Goal: Book appointment/travel/reservation

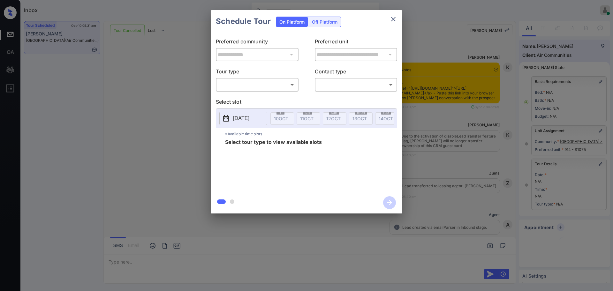
click at [278, 82] on body "Inbox Ajay Kumar Online Set yourself offline Set yourself on break Profile Swit…" at bounding box center [306, 145] width 613 height 291
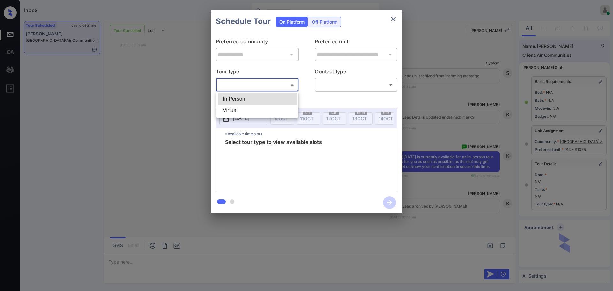
click at [270, 93] on li "In Person" at bounding box center [257, 98] width 79 height 11
type input "********"
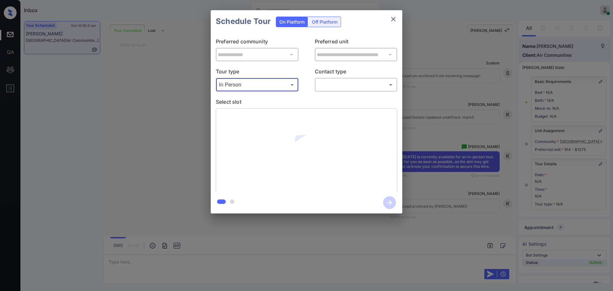
click at [317, 82] on body "Inbox Ajay Kumar Online Set yourself offline Set yourself on break Profile Swit…" at bounding box center [306, 145] width 613 height 291
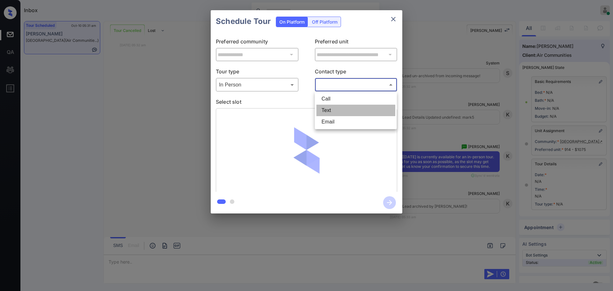
click at [332, 108] on li "Text" at bounding box center [355, 110] width 79 height 11
type input "****"
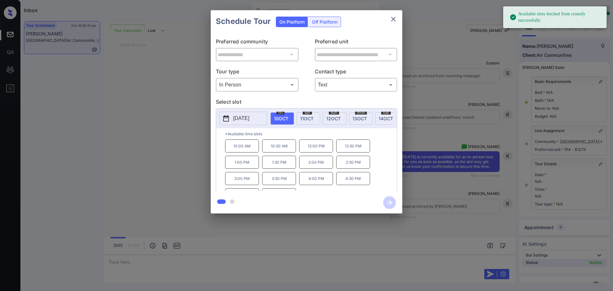
click at [249, 119] on p "[DATE]" at bounding box center [241, 119] width 16 height 8
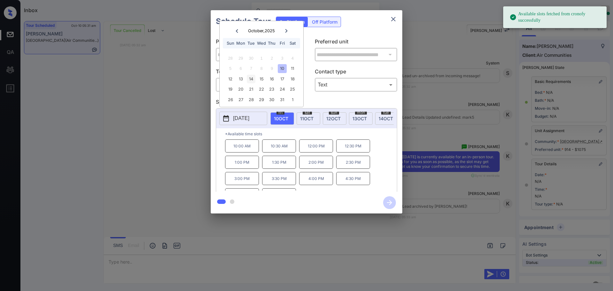
click at [252, 80] on div "14" at bounding box center [251, 79] width 9 height 9
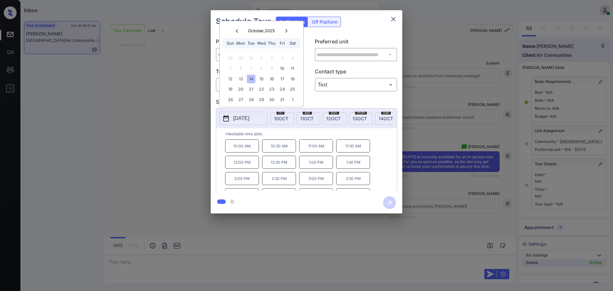
click at [244, 167] on p "12:00 PM" at bounding box center [242, 162] width 34 height 13
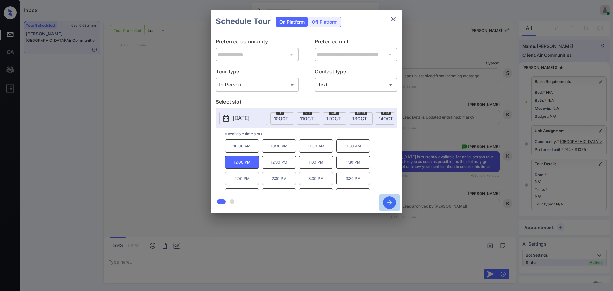
click at [388, 202] on icon "button" at bounding box center [389, 202] width 13 height 13
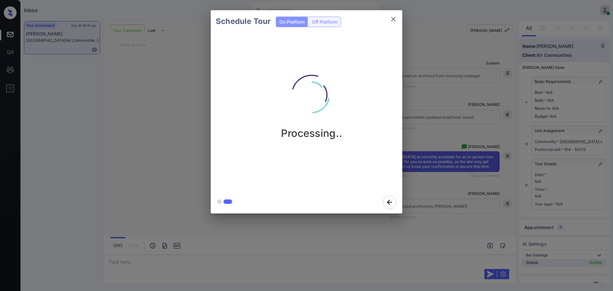
click at [446, 174] on div "Schedule Tour On Platform Off Platform Processing.." at bounding box center [306, 112] width 613 height 224
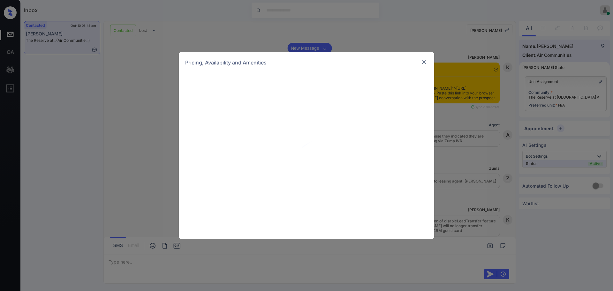
scroll to position [699, 0]
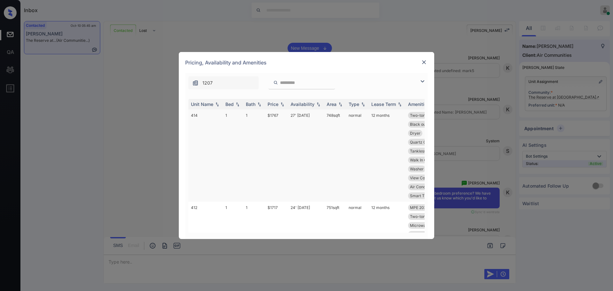
click at [282, 117] on td "$1767" at bounding box center [276, 156] width 23 height 92
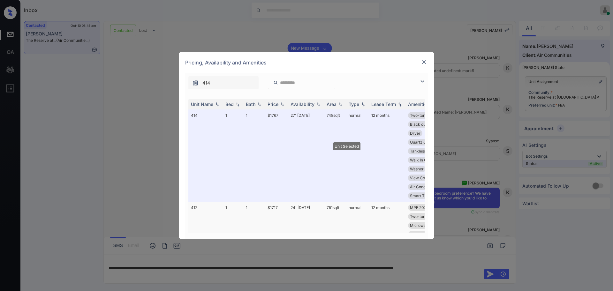
click at [275, 209] on td "$1717" at bounding box center [276, 243] width 23 height 83
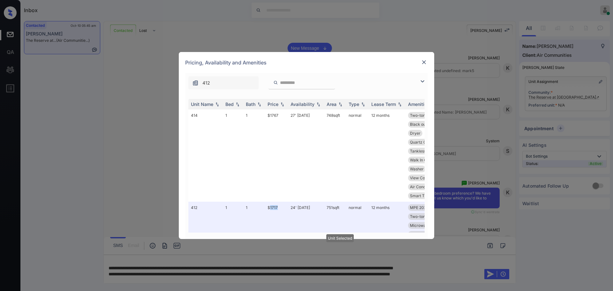
click at [423, 59] on img at bounding box center [424, 62] width 6 height 6
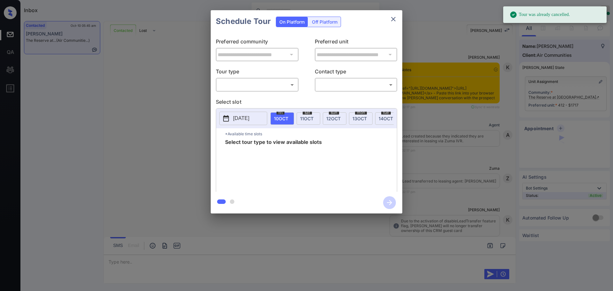
drag, startPoint x: 240, startPoint y: 71, endPoint x: 238, endPoint y: 86, distance: 15.1
click at [240, 73] on p "Tour type" at bounding box center [257, 73] width 83 height 10
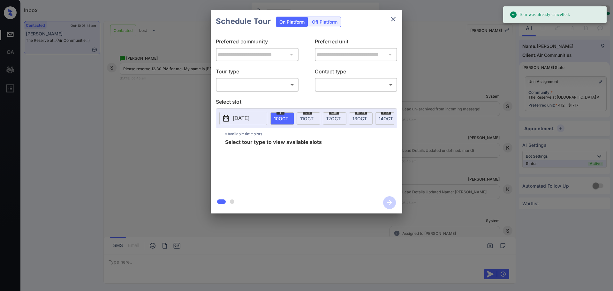
click at [239, 86] on body "Tour was already cancelled. Inbox Ajay Kumar Online Set yourself offline Set yo…" at bounding box center [306, 145] width 613 height 291
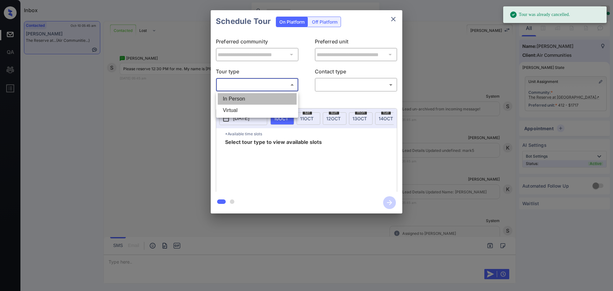
click at [240, 96] on li "In Person" at bounding box center [257, 98] width 79 height 11
type input "********"
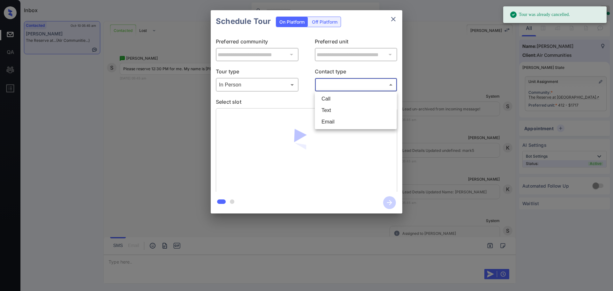
click at [318, 82] on body "Tour was already cancelled. Inbox Ajay Kumar Online Set yourself offline Set yo…" at bounding box center [306, 145] width 613 height 291
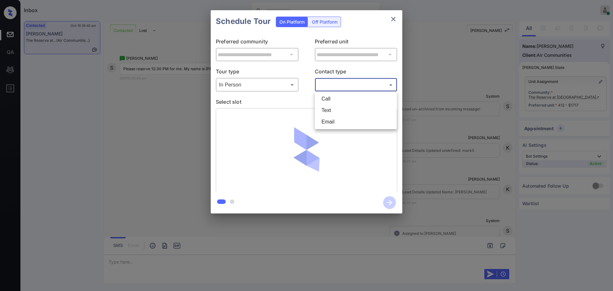
click at [328, 108] on li "Text" at bounding box center [355, 110] width 79 height 11
type input "****"
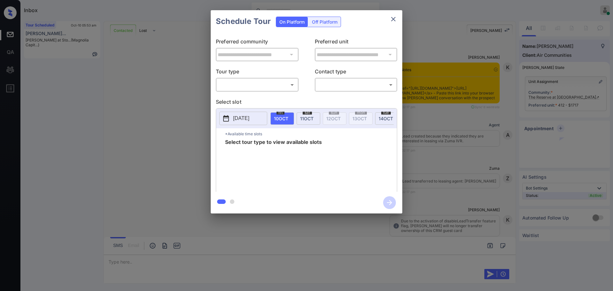
scroll to position [544, 0]
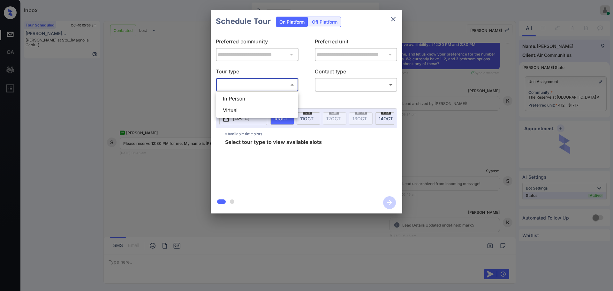
click at [270, 84] on body "Inbox Ajay Kumar Online Set yourself offline Set yourself on break Profile Swit…" at bounding box center [306, 145] width 613 height 291
click at [263, 92] on ul "In Person Virtual" at bounding box center [257, 105] width 82 height 26
click at [263, 95] on li "In Person" at bounding box center [257, 98] width 79 height 11
type input "********"
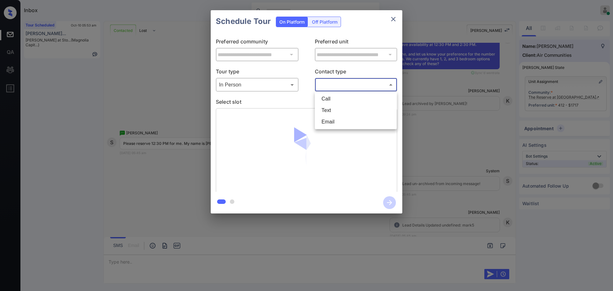
click at [330, 82] on body "Inbox Ajay Kumar Online Set yourself offline Set yourself on break Profile Swit…" at bounding box center [306, 145] width 613 height 291
click at [330, 110] on li "Text" at bounding box center [355, 110] width 79 height 11
type input "****"
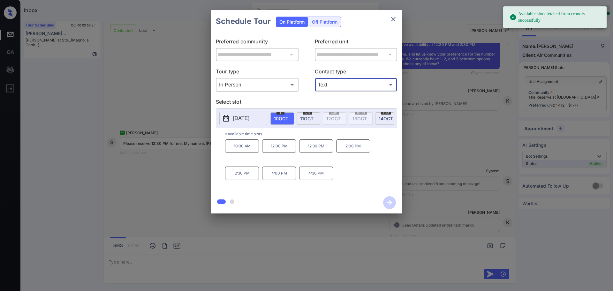
click at [283, 116] on span "10 OCT" at bounding box center [281, 118] width 14 height 5
click at [314, 150] on p "12:30 PM" at bounding box center [316, 146] width 34 height 13
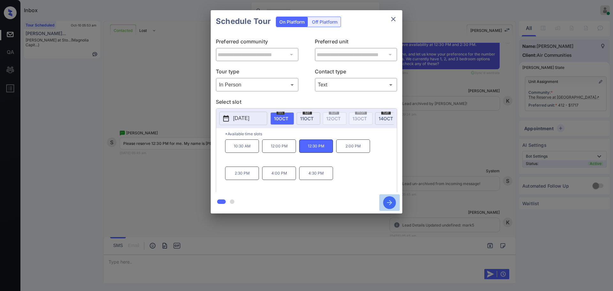
click at [389, 205] on icon "button" at bounding box center [389, 202] width 13 height 13
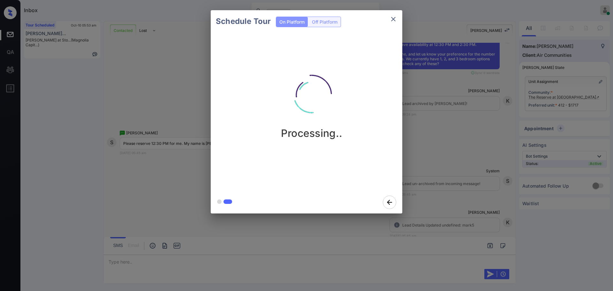
click at [433, 194] on div "Schedule Tour On Platform Off Platform Processing.." at bounding box center [306, 112] width 613 height 224
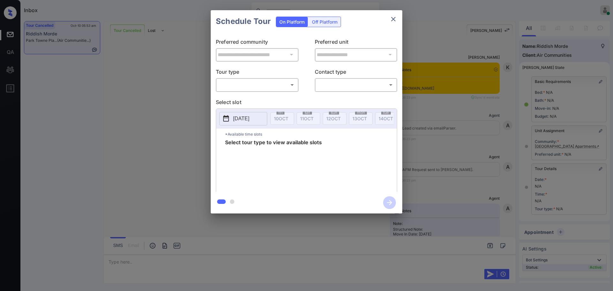
click at [255, 80] on body "Inbox [PERSON_NAME] Online Set yourself offline Set yourself on break Profile S…" at bounding box center [306, 145] width 613 height 291
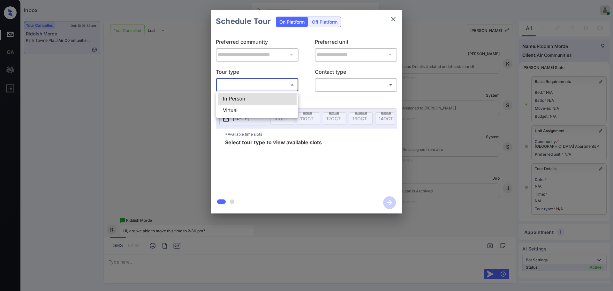
click at [250, 95] on li "In Person" at bounding box center [257, 98] width 79 height 11
type input "********"
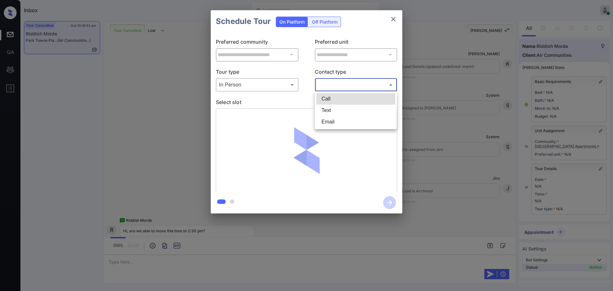
click at [350, 87] on body "Inbox [PERSON_NAME] Online Set yourself offline Set yourself on break Profile S…" at bounding box center [306, 145] width 613 height 291
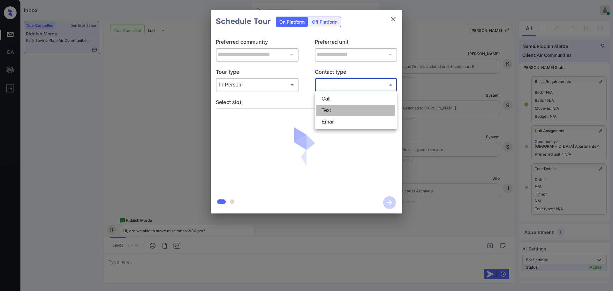
click at [338, 105] on li "Text" at bounding box center [355, 110] width 79 height 11
type input "****"
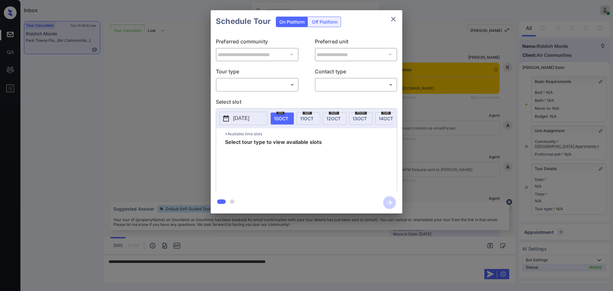
click at [241, 81] on body "Inbox [PERSON_NAME] Online Set yourself offline Set yourself on break Profile S…" at bounding box center [306, 145] width 613 height 291
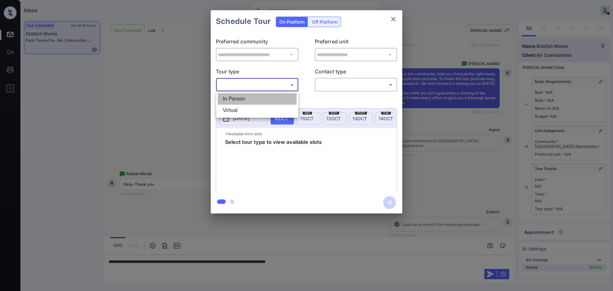
drag, startPoint x: 246, startPoint y: 98, endPoint x: 257, endPoint y: 98, distance: 11.2
click at [247, 98] on li "In Person" at bounding box center [257, 98] width 79 height 11
type input "********"
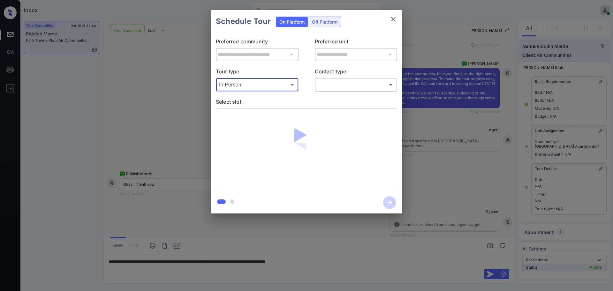
click at [342, 83] on body "Inbox Ajay Kumar Online Set yourself offline Set yourself on break Profile Swit…" at bounding box center [306, 145] width 613 height 291
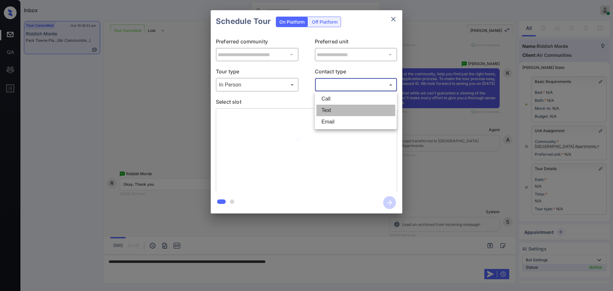
click at [331, 106] on li "Text" at bounding box center [355, 110] width 79 height 11
type input "****"
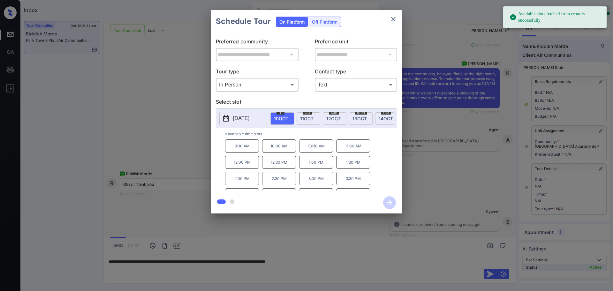
click at [275, 120] on span "10 OCT" at bounding box center [281, 118] width 14 height 5
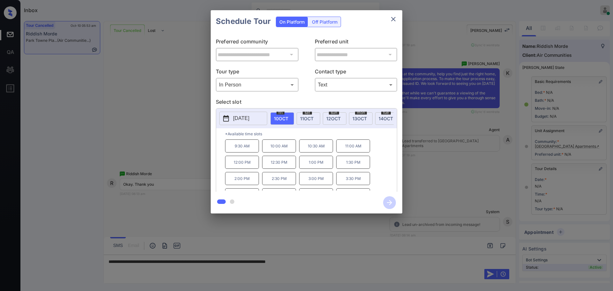
click at [316, 122] on div "sat 11 OCT" at bounding box center [309, 118] width 24 height 12
click at [395, 17] on icon "close" at bounding box center [394, 19] width 8 height 8
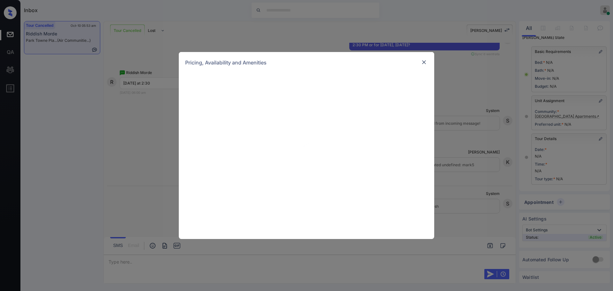
scroll to position [6027, 0]
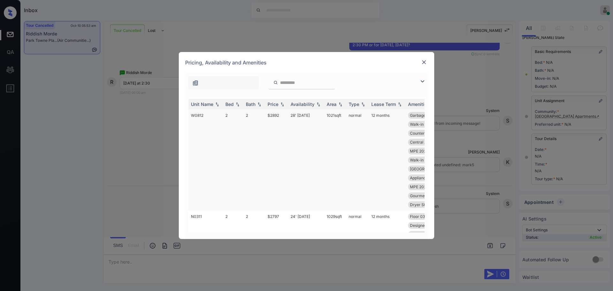
click at [272, 116] on td "$2892" at bounding box center [276, 160] width 23 height 101
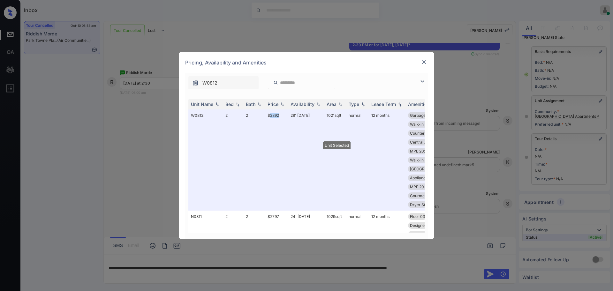
click at [424, 61] on img at bounding box center [424, 62] width 6 height 6
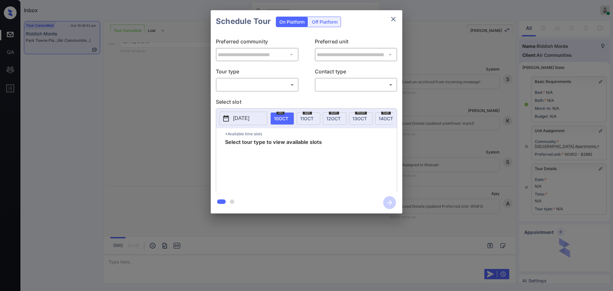
scroll to position [36, 0]
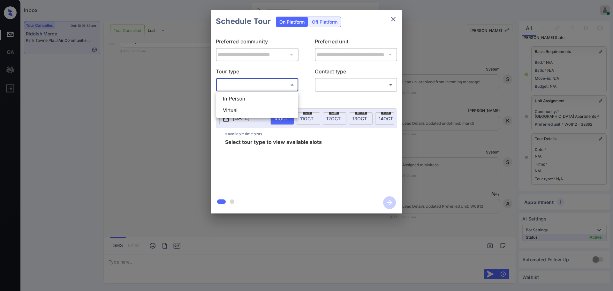
drag, startPoint x: 260, startPoint y: 88, endPoint x: 255, endPoint y: 89, distance: 5.0
click at [259, 87] on body "Inbox [PERSON_NAME] Online Set yourself offline Set yourself on break Profile S…" at bounding box center [306, 145] width 613 height 291
click at [241, 104] on li "In Person" at bounding box center [257, 98] width 79 height 11
type input "********"
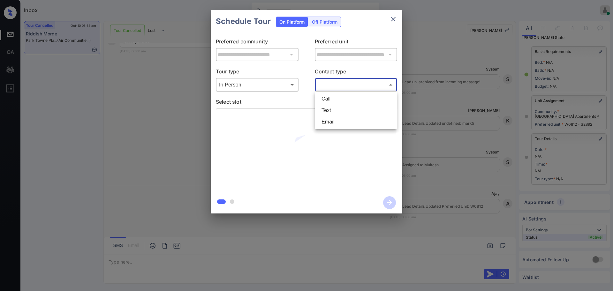
click at [319, 87] on body "Inbox [PERSON_NAME] Online Set yourself offline Set yourself on break Profile S…" at bounding box center [306, 145] width 613 height 291
click at [328, 110] on li "Text" at bounding box center [355, 110] width 79 height 11
type input "****"
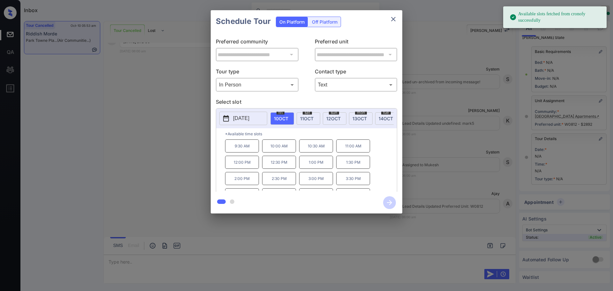
click at [305, 118] on span "[DATE]" at bounding box center [306, 118] width 13 height 5
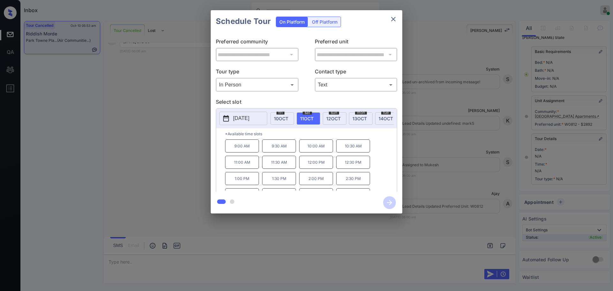
click at [346, 183] on p "2:30 PM" at bounding box center [353, 178] width 34 height 13
click at [389, 203] on icon "button" at bounding box center [389, 202] width 13 height 13
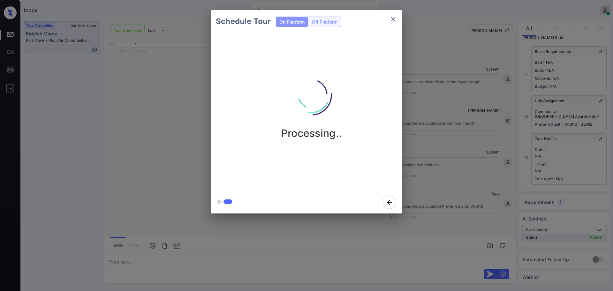
click at [472, 160] on div "Schedule Tour On Platform Off Platform Processing.." at bounding box center [306, 112] width 613 height 224
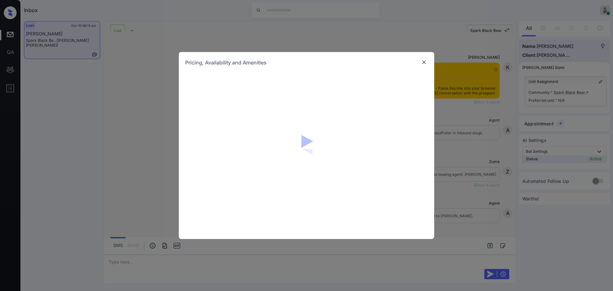
scroll to position [1104, 0]
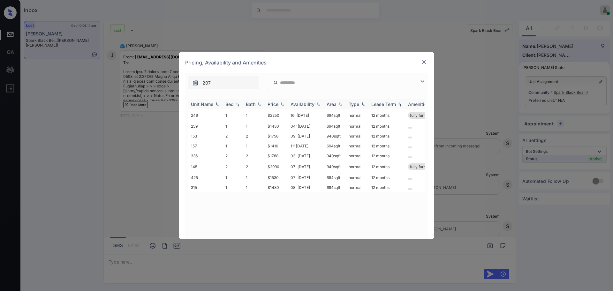
click at [230, 106] on div "Bed" at bounding box center [229, 104] width 8 height 5
drag, startPoint x: 266, startPoint y: 115, endPoint x: 280, endPoint y: 117, distance: 14.5
click at [280, 117] on td "$1758" at bounding box center [276, 115] width 23 height 10
copy td "$1758"
click at [421, 63] on div at bounding box center [424, 62] width 8 height 8
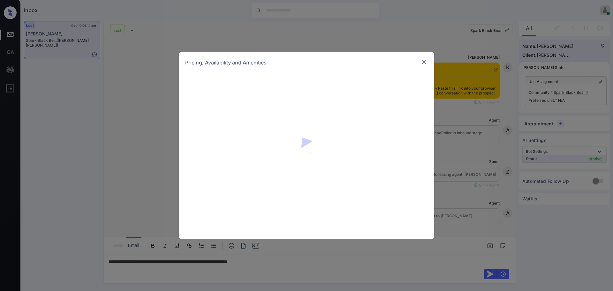
scroll to position [1104, 0]
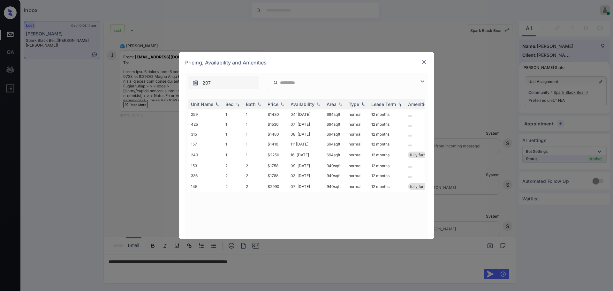
click at [422, 64] on img at bounding box center [424, 62] width 6 height 6
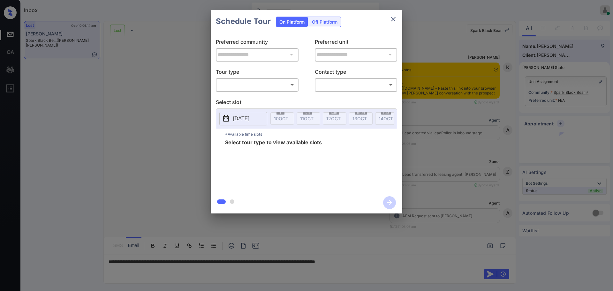
scroll to position [704, 0]
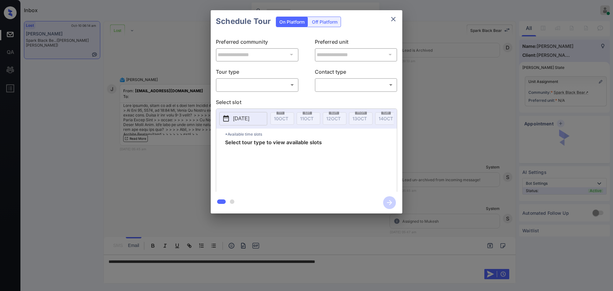
click at [244, 79] on div "​ ​" at bounding box center [257, 85] width 83 height 14
click at [243, 84] on body "Inbox [PERSON_NAME] Online Set yourself offline Set yourself on break Profile S…" at bounding box center [306, 145] width 613 height 291
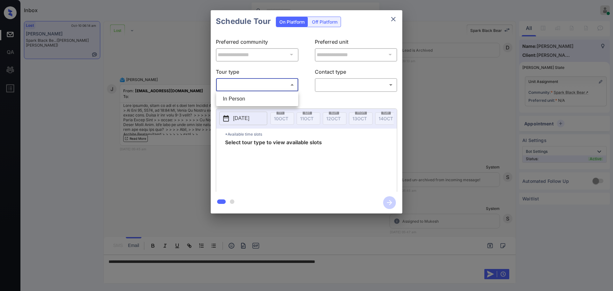
click at [243, 95] on li "In Person" at bounding box center [257, 98] width 79 height 11
type input "********"
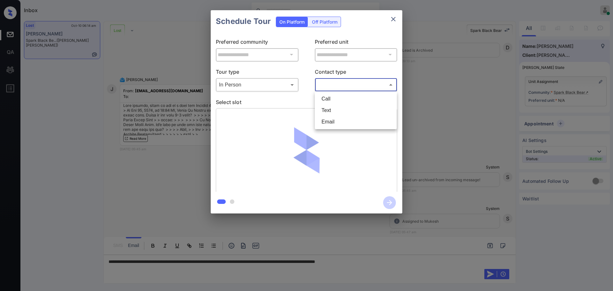
click at [329, 84] on body "Inbox Ajay Kumar Online Set yourself offline Set yourself on break Profile Swit…" at bounding box center [306, 145] width 613 height 291
click at [333, 110] on li "Text" at bounding box center [355, 110] width 79 height 11
type input "****"
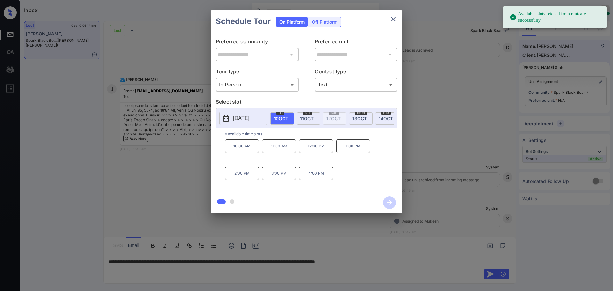
click at [260, 115] on button "[DATE]" at bounding box center [243, 118] width 48 height 13
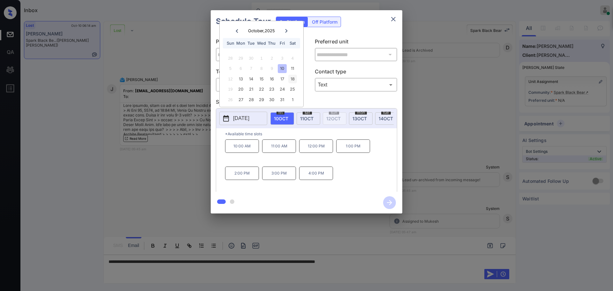
click at [294, 77] on div "18" at bounding box center [292, 79] width 9 height 9
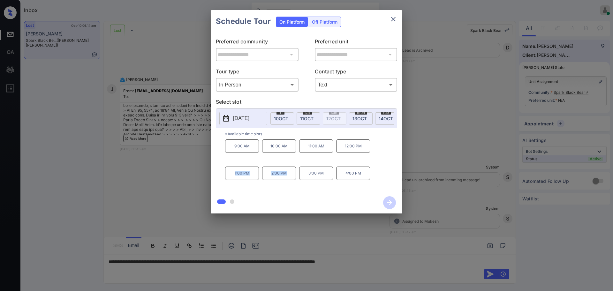
drag, startPoint x: 238, startPoint y: 180, endPoint x: 295, endPoint y: 179, distance: 57.8
click at [295, 179] on div "9:00 AM 10:00 AM 11:00 AM 12:00 PM 1:00 PM 2:00 PM 3:00 PM 4:00 PM" at bounding box center [311, 165] width 172 height 51
copy div "1:00 PM 2:00 PM"
click at [396, 19] on icon "close" at bounding box center [394, 19] width 8 height 8
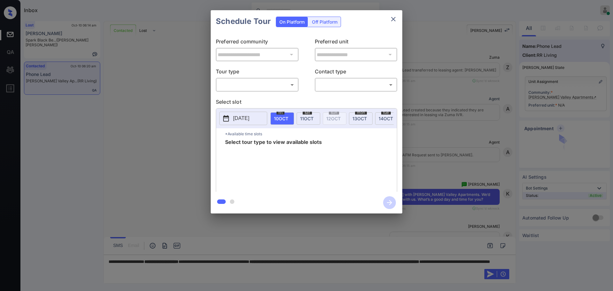
scroll to position [185, 0]
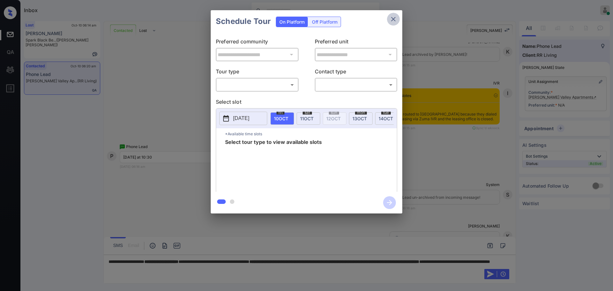
click at [390, 18] on icon "close" at bounding box center [394, 19] width 8 height 8
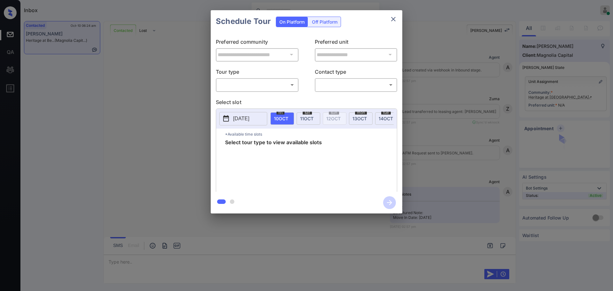
click at [260, 83] on body "Inbox [PERSON_NAME] Online Set yourself offline Set yourself on break Profile S…" at bounding box center [306, 145] width 613 height 291
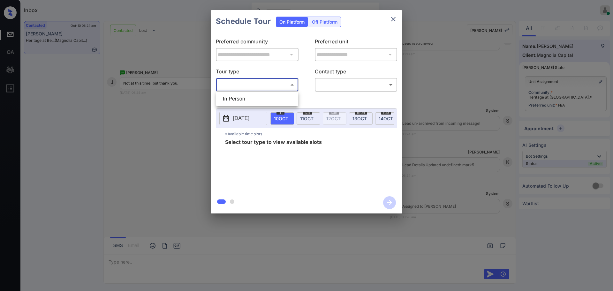
click at [393, 18] on div at bounding box center [306, 145] width 613 height 291
click at [390, 19] on icon "close" at bounding box center [394, 19] width 8 height 8
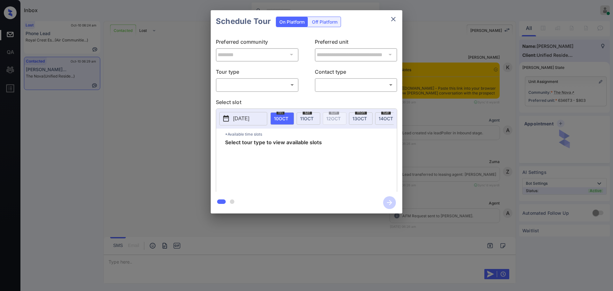
scroll to position [611, 0]
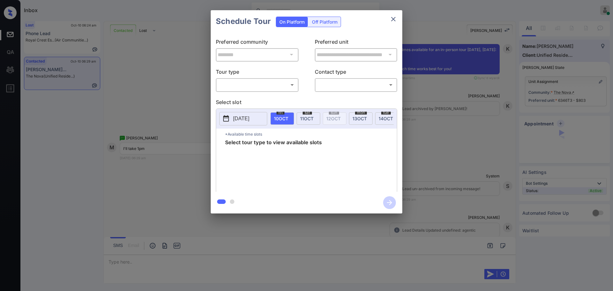
click at [263, 85] on body "Inbox [PERSON_NAME] Online Set yourself offline Set yourself on break Profile S…" at bounding box center [306, 145] width 613 height 291
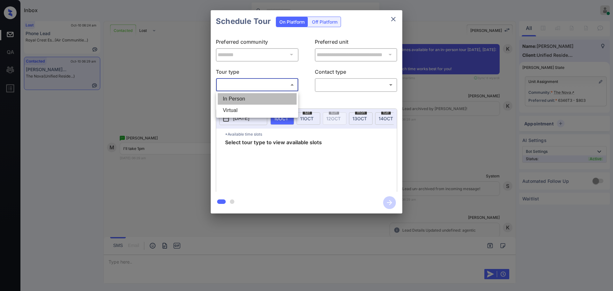
click at [254, 96] on li "In Person" at bounding box center [257, 98] width 79 height 11
type input "********"
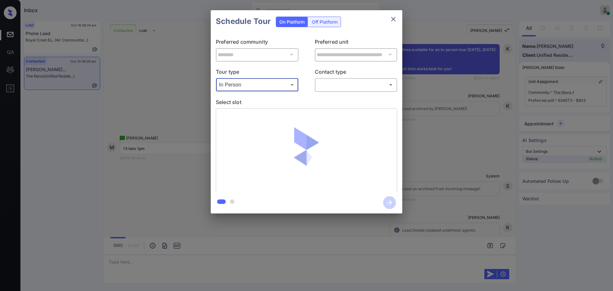
click at [332, 87] on body "Inbox Ajay Kumar Online Set yourself offline Set yourself on break Profile Swit…" at bounding box center [306, 145] width 613 height 291
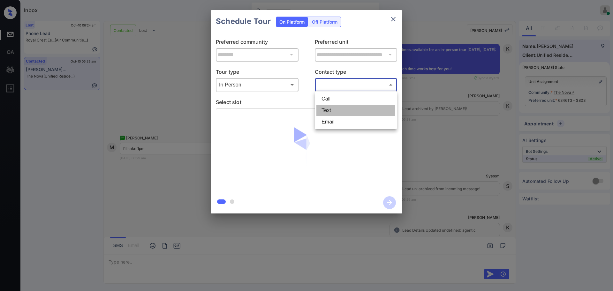
click at [331, 111] on li "Text" at bounding box center [355, 110] width 79 height 11
type input "****"
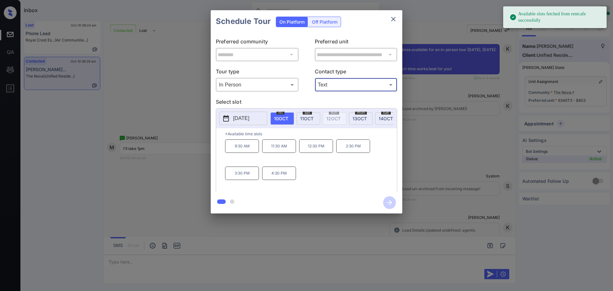
click at [304, 120] on span "11 OCT" at bounding box center [306, 118] width 13 height 5
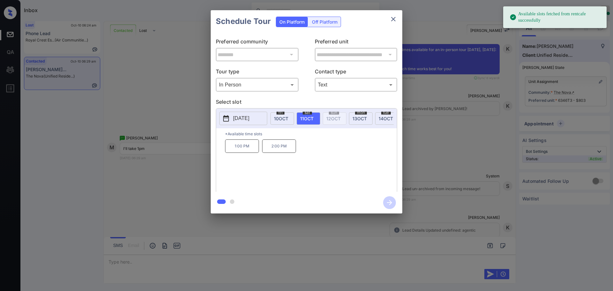
click at [248, 153] on p "1:00 PM" at bounding box center [242, 146] width 34 height 13
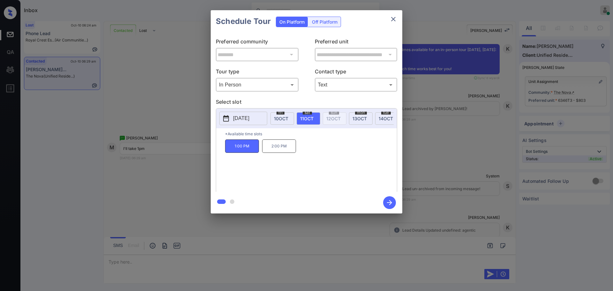
click at [388, 202] on icon "button" at bounding box center [389, 202] width 13 height 13
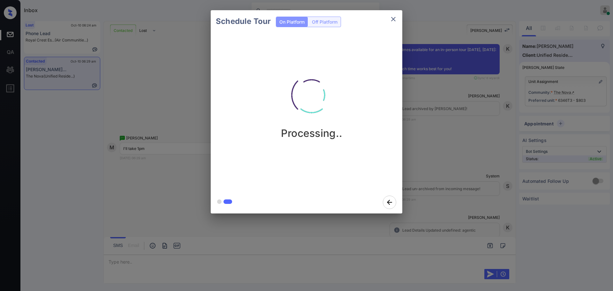
click at [429, 182] on div "Schedule Tour On Platform Off Platform Processing.." at bounding box center [306, 112] width 613 height 224
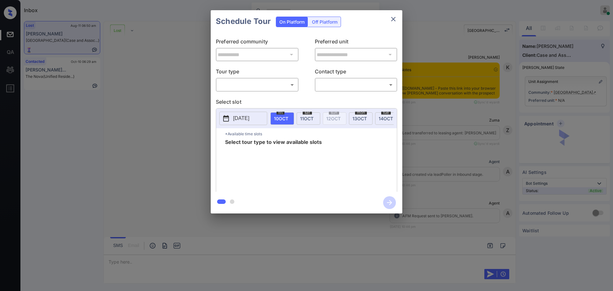
scroll to position [1460, 0]
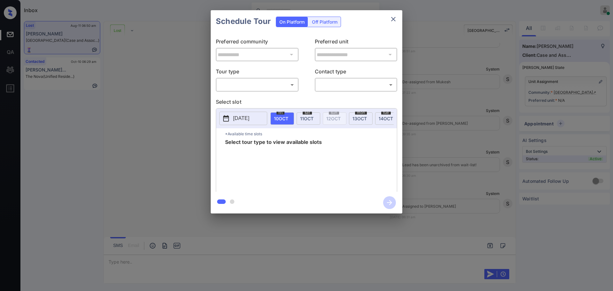
click at [232, 77] on p "Tour type" at bounding box center [257, 73] width 83 height 10
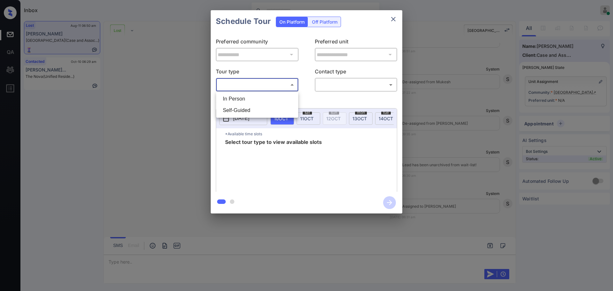
click at [236, 85] on body "Inbox Ajay Kumar Online Set yourself offline Set yourself on break Profile Swit…" at bounding box center [306, 145] width 613 height 291
click at [238, 94] on li "In Person" at bounding box center [257, 98] width 79 height 11
type input "********"
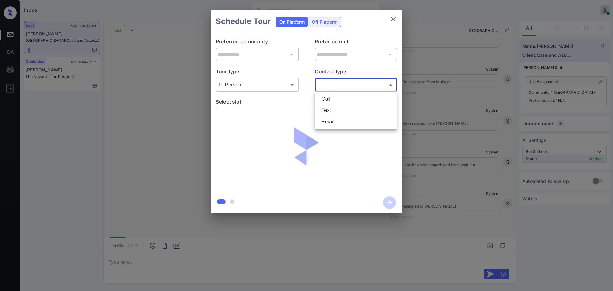
click at [340, 85] on body "Inbox Ajay Kumar Online Set yourself offline Set yourself on break Profile Swit…" at bounding box center [306, 145] width 613 height 291
click at [335, 108] on li "Text" at bounding box center [355, 110] width 79 height 11
type input "****"
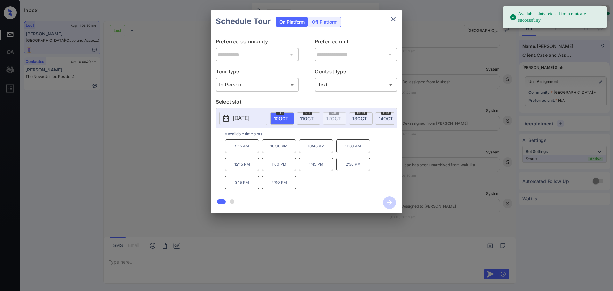
click at [241, 124] on button "[DATE]" at bounding box center [243, 118] width 48 height 13
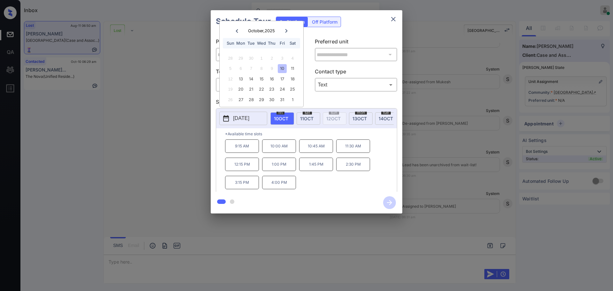
click at [486, 164] on div "**********" at bounding box center [306, 112] width 613 height 224
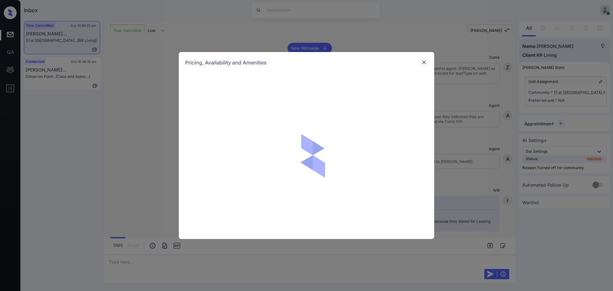
scroll to position [17642, 0]
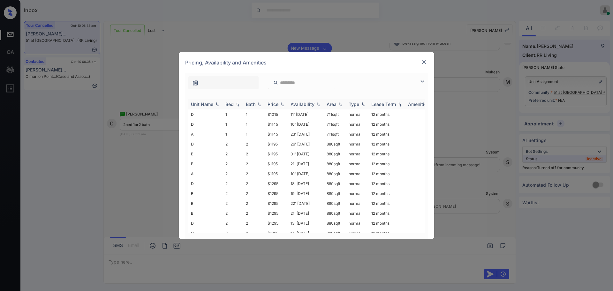
click at [230, 104] on div "Bed" at bounding box center [229, 104] width 8 height 5
drag, startPoint x: 265, startPoint y: 162, endPoint x: 316, endPoint y: 161, distance: 50.8
click at [278, 165] on td "$1295" at bounding box center [276, 164] width 23 height 10
copy td "$129"
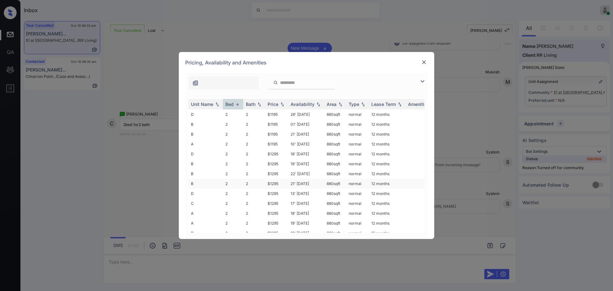
click at [279, 179] on td "$1295" at bounding box center [276, 184] width 23 height 10
drag, startPoint x: 268, startPoint y: 163, endPoint x: 303, endPoint y: 169, distance: 35.6
click at [284, 165] on td "$1295" at bounding box center [276, 164] width 23 height 10
copy td "$1295"
drag, startPoint x: 262, startPoint y: 125, endPoint x: 329, endPoint y: 118, distance: 67.1
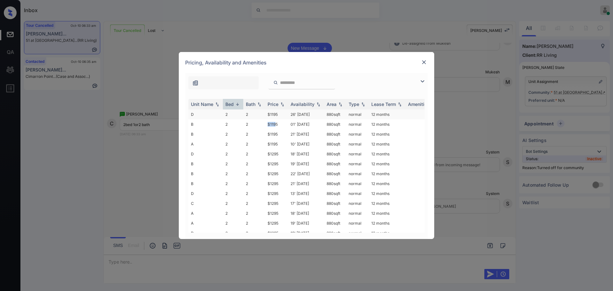
click at [277, 126] on tr "B 2 2 $1195 01' Oct 25 880 sqft normal 12 months" at bounding box center [355, 124] width 334 height 10
copy tr "$119"
copy tr "$1195"
click at [423, 63] on img at bounding box center [424, 62] width 6 height 6
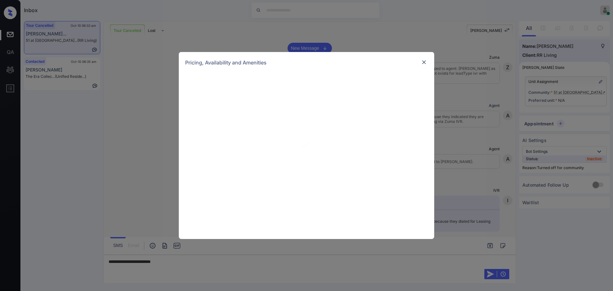
scroll to position [17642, 0]
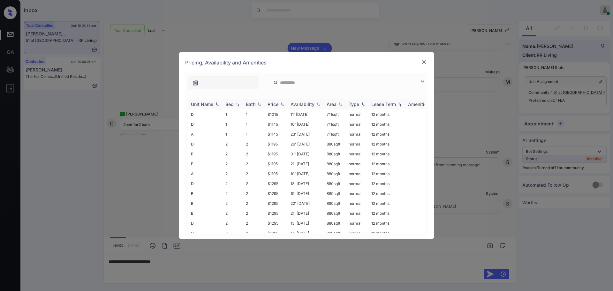
click at [231, 106] on div "Bed" at bounding box center [229, 104] width 8 height 5
click at [422, 62] on img at bounding box center [424, 62] width 6 height 6
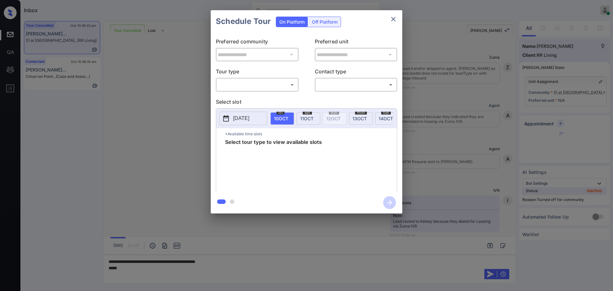
click at [234, 84] on body "Inbox [PERSON_NAME] Online Set yourself offline Set yourself on break Profile S…" at bounding box center [306, 145] width 613 height 291
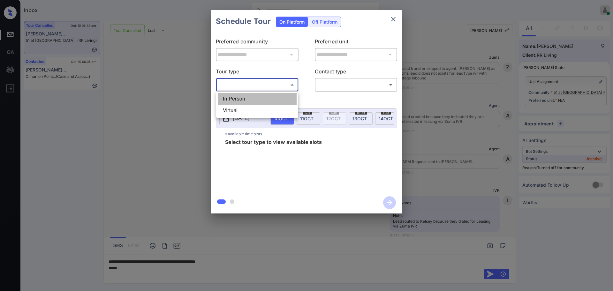
drag, startPoint x: 234, startPoint y: 84, endPoint x: 264, endPoint y: 102, distance: 34.8
click at [237, 100] on li "In Person" at bounding box center [257, 98] width 79 height 11
type input "********"
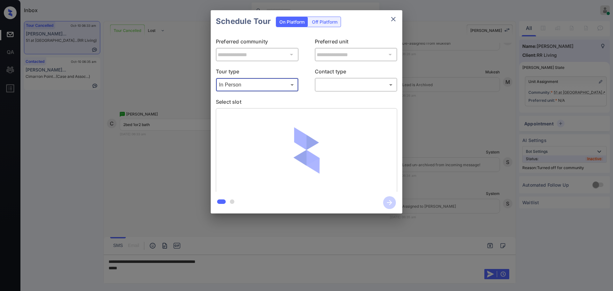
click at [326, 85] on body "Inbox [PERSON_NAME] Online Set yourself offline Set yourself on break Profile S…" at bounding box center [306, 145] width 613 height 291
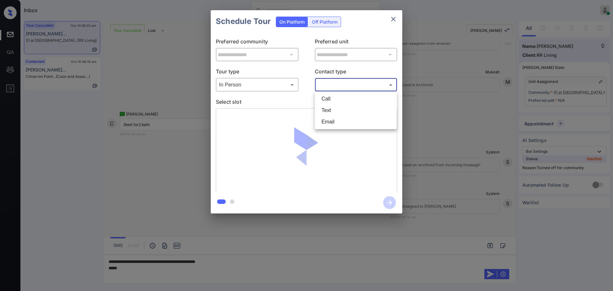
click at [327, 113] on li "Text" at bounding box center [355, 110] width 79 height 11
type input "****"
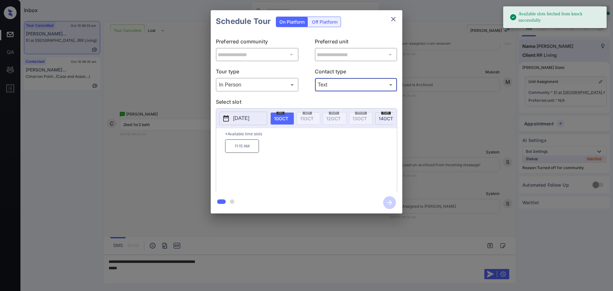
drag, startPoint x: 251, startPoint y: 128, endPoint x: 247, endPoint y: 119, distance: 10.4
click at [250, 125] on div "[DATE]" at bounding box center [243, 118] width 48 height 13
click at [247, 118] on p "2025-10-10" at bounding box center [241, 119] width 16 height 8
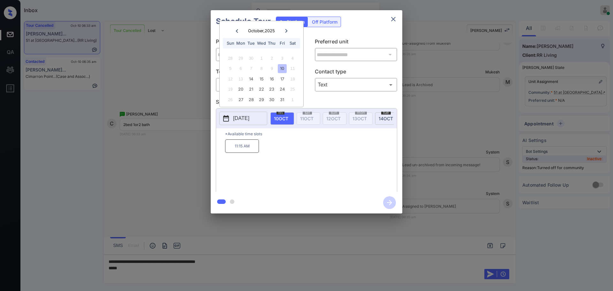
click at [129, 266] on div at bounding box center [306, 145] width 613 height 291
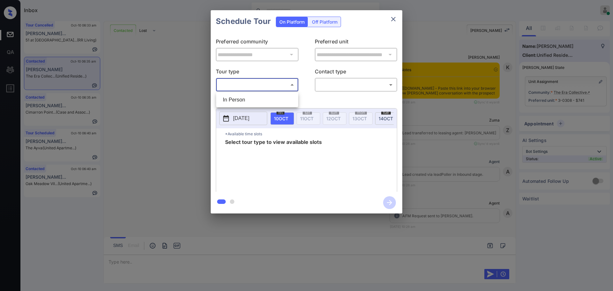
drag, startPoint x: 0, startPoint y: 0, endPoint x: 310, endPoint y: 96, distance: 324.3
click at [245, 97] on li "In Person" at bounding box center [257, 99] width 79 height 11
type input "********"
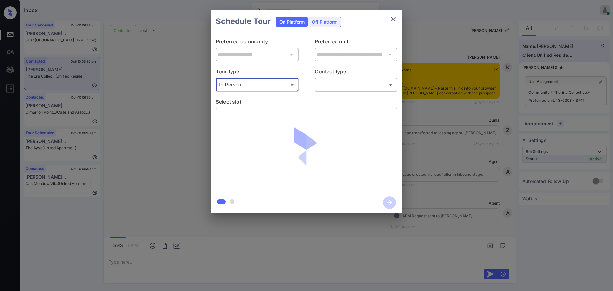
scroll to position [1797, 0]
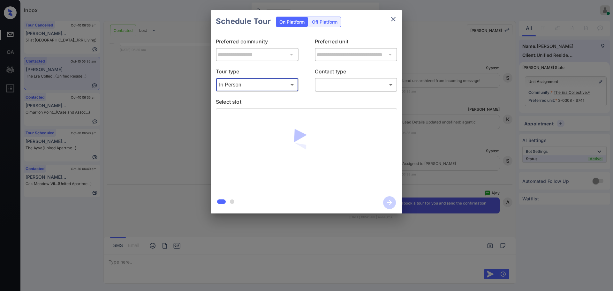
click at [345, 89] on body "Inbox Ajay Kumar Online Set yourself offline Set yourself on break Profile Swit…" at bounding box center [306, 145] width 613 height 291
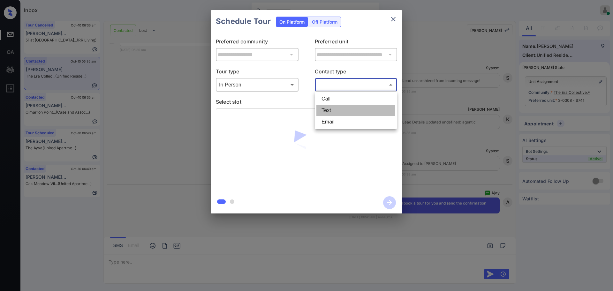
click at [329, 114] on li "Text" at bounding box center [355, 110] width 79 height 11
type input "****"
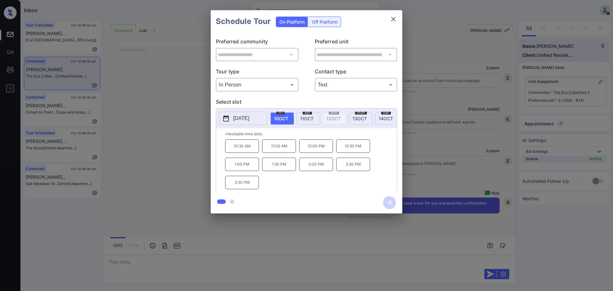
click at [282, 120] on span "[DATE]" at bounding box center [281, 118] width 14 height 5
click at [260, 190] on div "10:30 AM 11:00 AM 12:00 PM 12:30 PM 1:00 PM 1:30 PM 2:00 PM 2:30 PM 3:30 PM" at bounding box center [311, 165] width 172 height 51
click at [250, 189] on p "3:30 PM" at bounding box center [242, 182] width 34 height 13
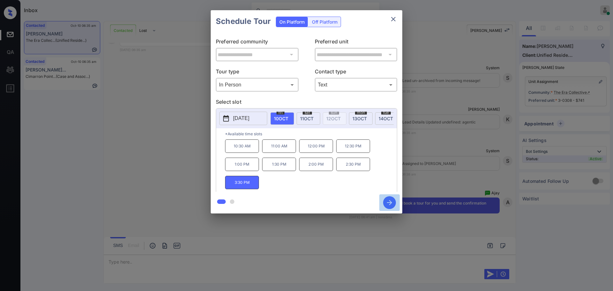
click at [387, 202] on icon "button" at bounding box center [389, 202] width 5 height 5
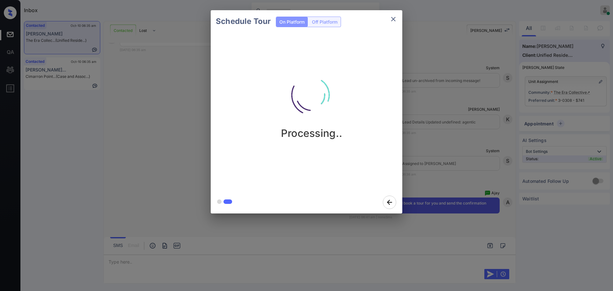
click at [437, 167] on div "Schedule Tour On Platform Off Platform Processing.." at bounding box center [306, 112] width 613 height 224
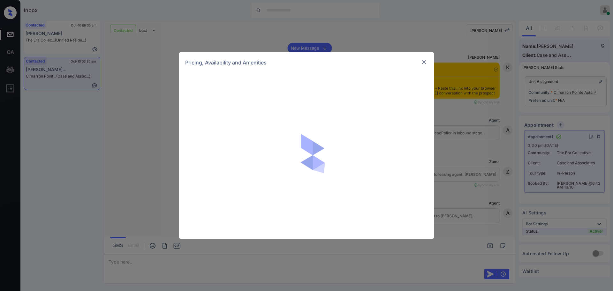
scroll to position [430, 0]
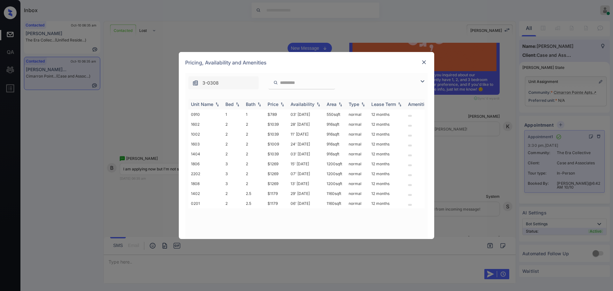
click at [231, 103] on div "Bed" at bounding box center [229, 104] width 8 height 5
drag, startPoint x: 263, startPoint y: 163, endPoint x: 309, endPoint y: 166, distance: 45.5
click at [280, 165] on tr "1603 2 2 $1009 24' [DATE] 916 sqft normal 12 months" at bounding box center [355, 164] width 334 height 10
copy tr "$1009"
click at [424, 60] on img at bounding box center [424, 62] width 6 height 6
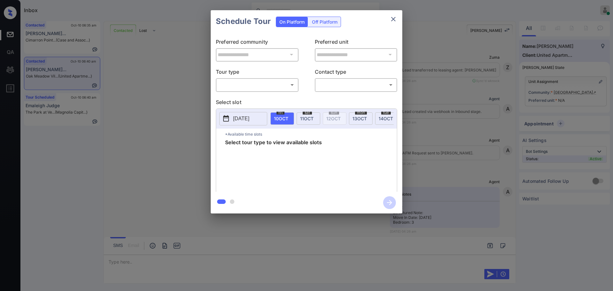
scroll to position [522, 0]
click at [394, 19] on icon "close" at bounding box center [394, 19] width 8 height 8
click at [274, 86] on body "Inbox [PERSON_NAME] Online Set yourself offline Set yourself on break Profile S…" at bounding box center [306, 145] width 613 height 291
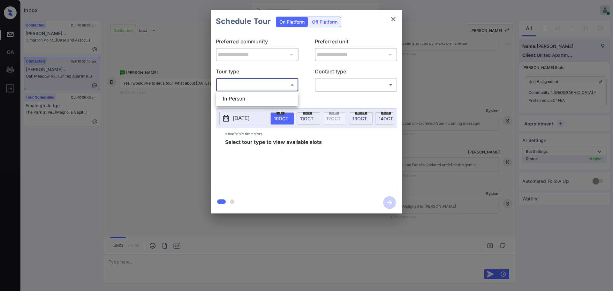
click at [263, 108] on div at bounding box center [306, 145] width 613 height 291
click at [265, 99] on p "Select slot" at bounding box center [306, 103] width 181 height 10
click at [275, 84] on body "Inbox [PERSON_NAME] Online Set yourself offline Set yourself on break Profile S…" at bounding box center [306, 145] width 613 height 291
click at [330, 83] on div at bounding box center [306, 145] width 613 height 291
click at [330, 91] on div "​ ​" at bounding box center [356, 85] width 83 height 14
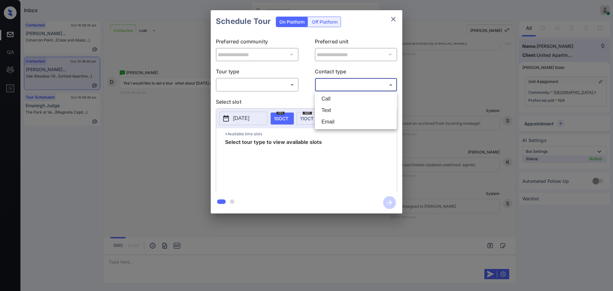
click at [329, 86] on body "Inbox [PERSON_NAME] Online Set yourself offline Set yourself on break Profile S…" at bounding box center [306, 145] width 613 height 291
click at [326, 109] on li "Text" at bounding box center [355, 110] width 79 height 11
type input "****"
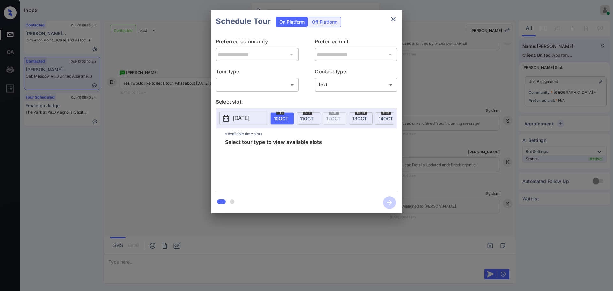
click at [247, 121] on p "[DATE]" at bounding box center [241, 119] width 16 height 8
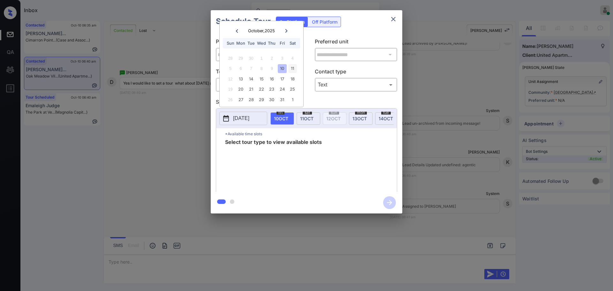
click at [290, 69] on div "11" at bounding box center [292, 68] width 9 height 9
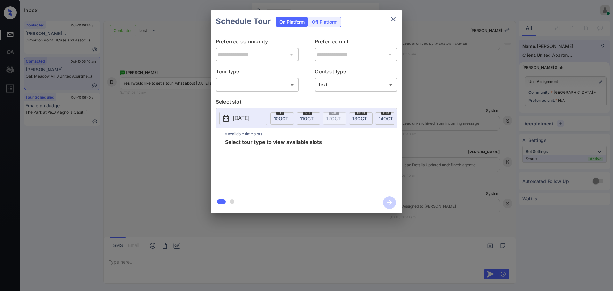
click at [357, 101] on p "Select slot" at bounding box center [306, 103] width 181 height 10
click at [468, 139] on div "**********" at bounding box center [306, 112] width 613 height 224
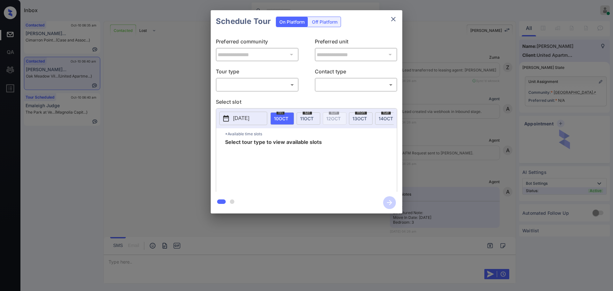
scroll to position [522, 0]
click at [275, 89] on body "Inbox [PERSON_NAME] Online Set yourself offline Set yourself on break Profile S…" at bounding box center [306, 145] width 613 height 291
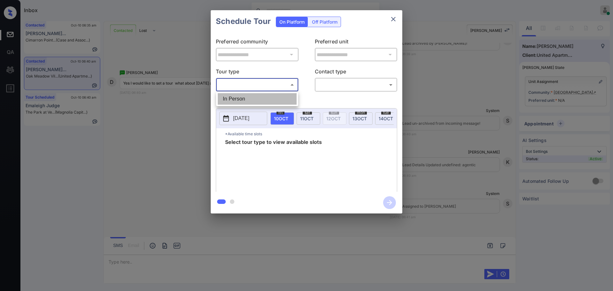
click at [260, 95] on li "In Person" at bounding box center [257, 98] width 79 height 11
type input "********"
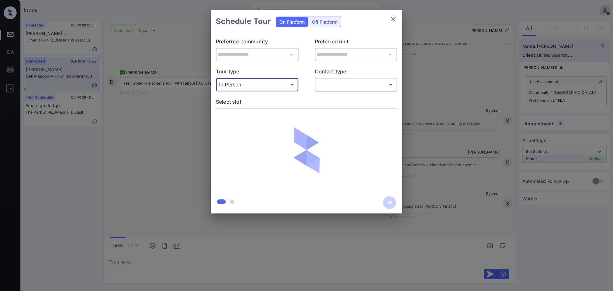
click at [339, 87] on body "Inbox [PERSON_NAME] Online Set yourself offline Set yourself on break Profile S…" at bounding box center [306, 145] width 613 height 291
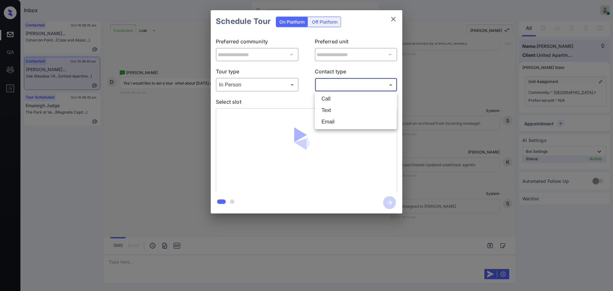
click at [332, 112] on li "Text" at bounding box center [355, 110] width 79 height 11
type input "****"
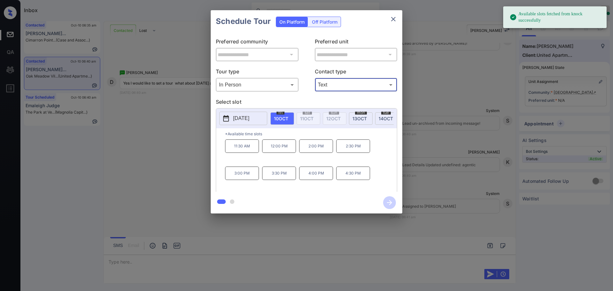
click at [285, 116] on span "[DATE]" at bounding box center [281, 118] width 14 height 5
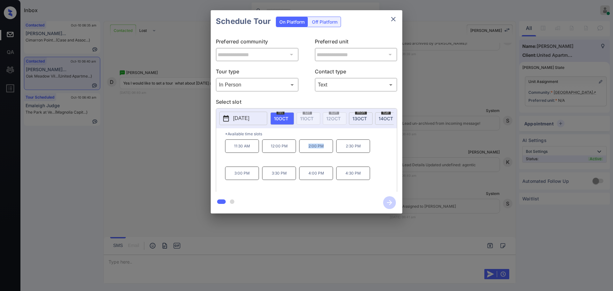
drag, startPoint x: 299, startPoint y: 152, endPoint x: 411, endPoint y: 1, distance: 187.4
click at [337, 150] on div "11:30 AM 12:00 PM 2:00 PM 2:30 PM 3:00 PM 3:30 PM 4:00 PM 4:30 PM" at bounding box center [311, 165] width 172 height 51
copy p "2:00 PM"
click at [392, 19] on icon "close" at bounding box center [394, 19] width 8 height 8
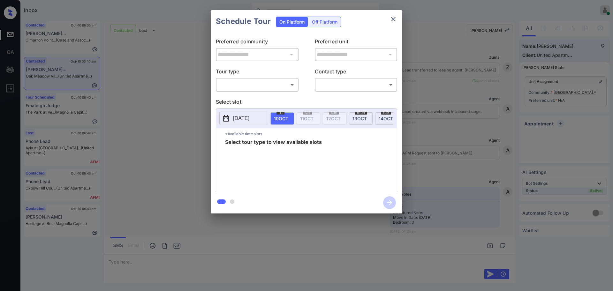
scroll to position [522, 0]
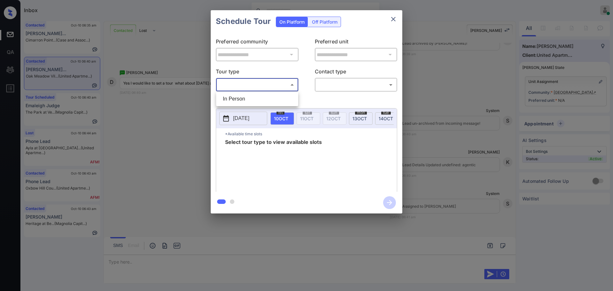
drag, startPoint x: 276, startPoint y: 83, endPoint x: 269, endPoint y: 93, distance: 11.9
click at [276, 84] on body "Inbox Ajay Kumar Online Set yourself offline Set yourself on break Profile Swit…" at bounding box center [306, 145] width 613 height 291
drag, startPoint x: 267, startPoint y: 98, endPoint x: 307, endPoint y: 93, distance: 40.6
click at [267, 99] on li "In Person" at bounding box center [257, 98] width 79 height 11
type input "********"
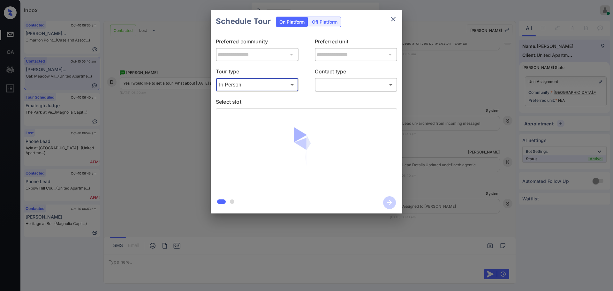
click at [334, 88] on body "Inbox Ajay Kumar Online Set yourself offline Set yourself on break Profile Swit…" at bounding box center [306, 145] width 613 height 291
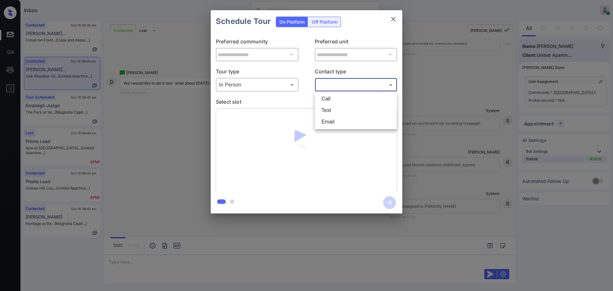
click at [335, 104] on li "Call" at bounding box center [355, 98] width 79 height 11
click at [325, 87] on body "Inbox Ajay Kumar Online Set yourself offline Set yourself on break Profile Swit…" at bounding box center [306, 145] width 613 height 291
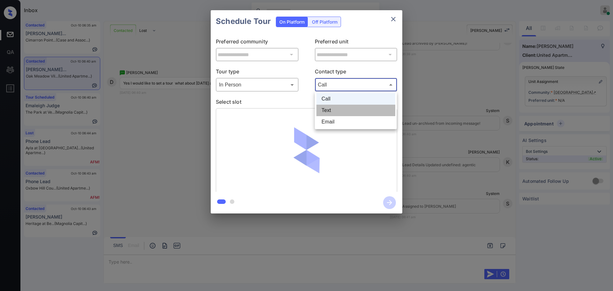
click at [327, 107] on li "Text" at bounding box center [355, 110] width 79 height 11
type input "****"
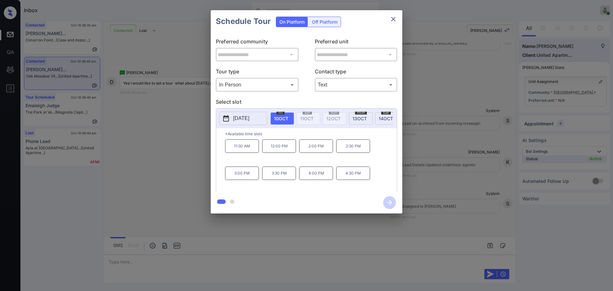
click at [275, 164] on div "11:30 AM 12:00 PM 2:00 PM 2:30 PM 3:00 PM 3:30 PM 4:00 PM 4:30 PM" at bounding box center [311, 165] width 172 height 51
drag, startPoint x: 266, startPoint y: 154, endPoint x: 362, endPoint y: 102, distance: 109.6
click at [328, 155] on div "11:30 AM 12:00 PM 2:00 PM 2:30 PM 3:00 PM 3:30 PM 4:00 PM 4:30 PM" at bounding box center [311, 165] width 172 height 51
copy div "12:00 PM 2:00 PM"
click at [392, 22] on icon "close" at bounding box center [394, 19] width 8 height 8
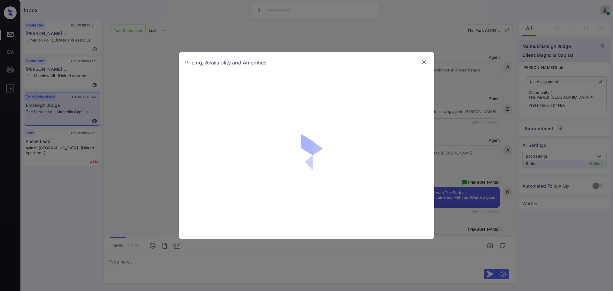
scroll to position [699, 0]
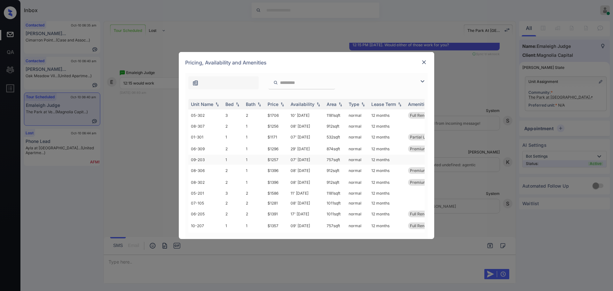
click at [281, 156] on td "$1257" at bounding box center [276, 160] width 23 height 10
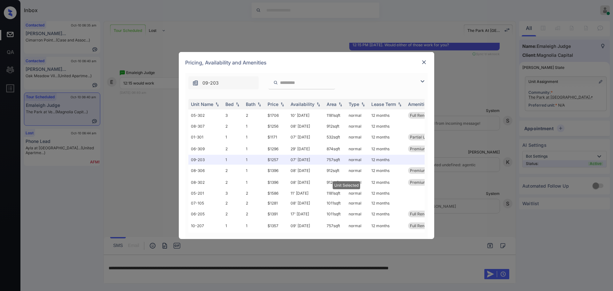
drag, startPoint x: 426, startPoint y: 65, endPoint x: 422, endPoint y: 237, distance: 171.2
click at [426, 67] on div at bounding box center [424, 62] width 8 height 8
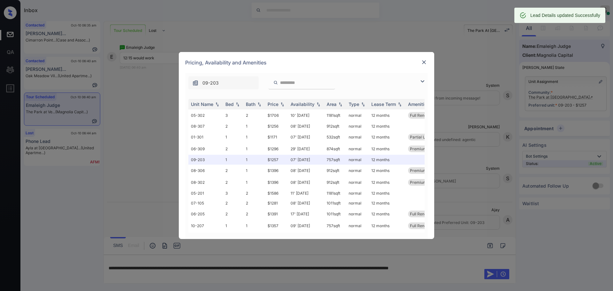
scroll to position [742, 0]
click at [424, 63] on img at bounding box center [424, 62] width 6 height 6
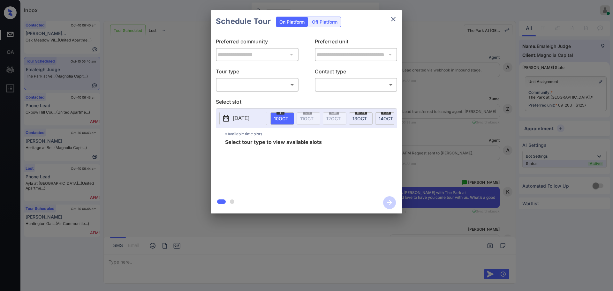
scroll to position [622, 0]
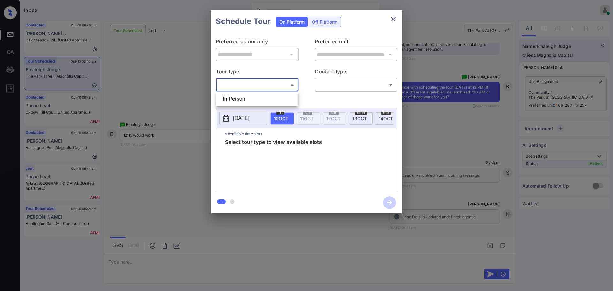
click at [252, 86] on body "Inbox Ajay Kumar Online Set yourself offline Set yourself on break Profile Swit…" at bounding box center [306, 145] width 613 height 291
click at [247, 98] on li "In Person" at bounding box center [257, 98] width 79 height 11
type input "********"
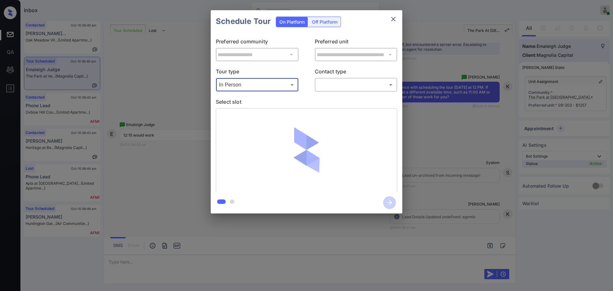
click at [352, 84] on body "Inbox Ajay Kumar Online Set yourself offline Set yourself on break Profile Swit…" at bounding box center [306, 145] width 613 height 291
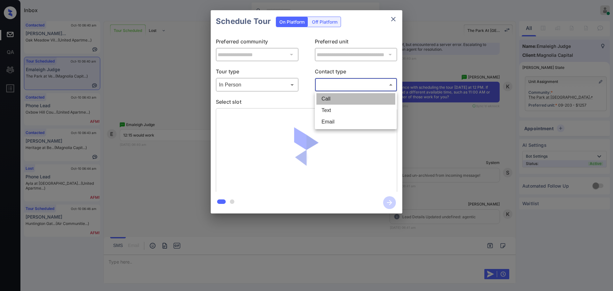
click at [341, 104] on li "Call" at bounding box center [355, 98] width 79 height 11
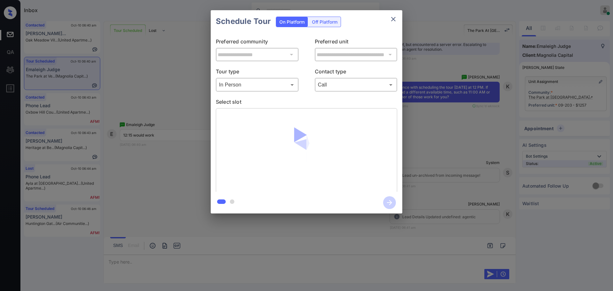
click at [341, 106] on p "Select slot" at bounding box center [306, 103] width 181 height 10
click at [339, 79] on div "Call **** ​" at bounding box center [356, 85] width 83 height 14
click at [339, 90] on div "Call **** ​" at bounding box center [356, 85] width 83 height 14
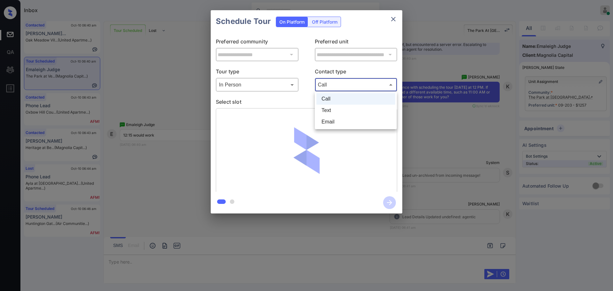
click at [335, 86] on body "Inbox Ajay Kumar Online Set yourself offline Set yourself on break Profile Swit…" at bounding box center [306, 145] width 613 height 291
click at [331, 108] on li "Text" at bounding box center [355, 110] width 79 height 11
type input "****"
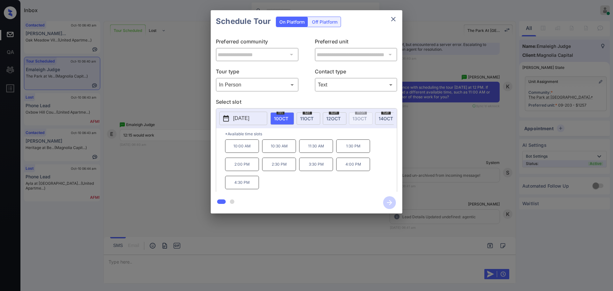
click at [244, 121] on p "[DATE]" at bounding box center [241, 119] width 16 height 8
click at [449, 146] on div "**********" at bounding box center [306, 112] width 613 height 224
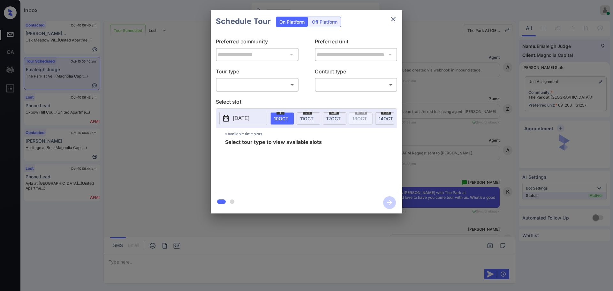
scroll to position [639, 0]
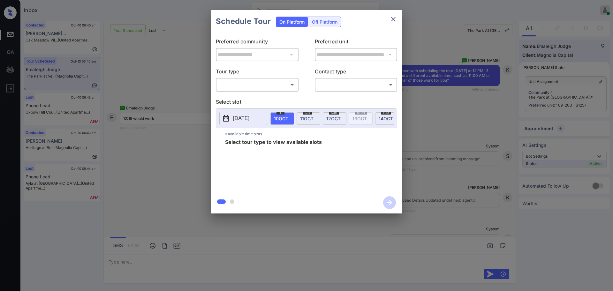
click at [249, 89] on body "Inbox [PERSON_NAME] Online Set yourself offline Set yourself on break Profile S…" at bounding box center [306, 145] width 613 height 291
click at [244, 95] on li "In Person" at bounding box center [257, 98] width 79 height 11
type input "********"
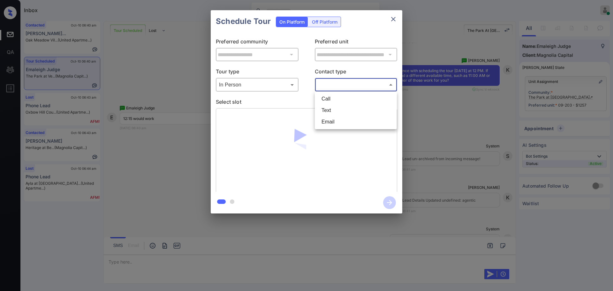
click at [335, 87] on body "Inbox [PERSON_NAME] Online Set yourself offline Set yourself on break Profile S…" at bounding box center [306, 145] width 613 height 291
click at [331, 112] on li "Text" at bounding box center [355, 110] width 79 height 11
type input "****"
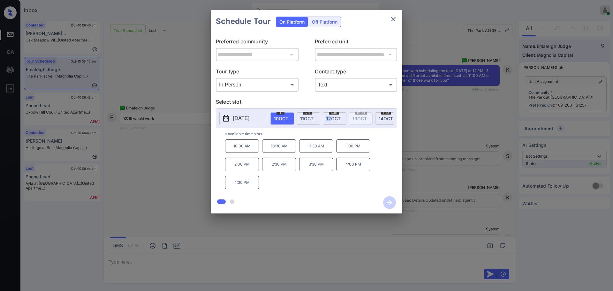
drag, startPoint x: 332, startPoint y: 116, endPoint x: 308, endPoint y: 118, distance: 23.7
click at [308, 117] on span "11 OCT" at bounding box center [306, 118] width 13 height 5
click at [320, 147] on p "12:15 PM" at bounding box center [316, 146] width 34 height 13
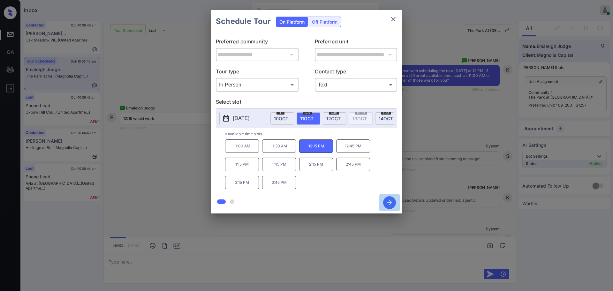
click at [388, 205] on icon "button" at bounding box center [389, 202] width 13 height 13
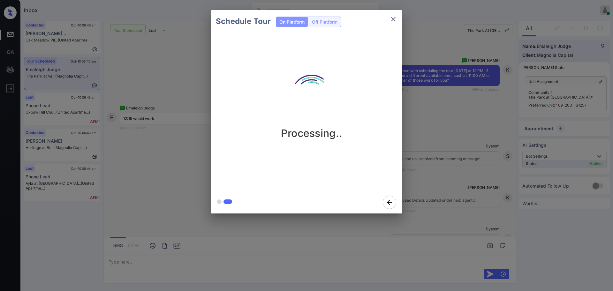
click at [460, 158] on div "Schedule Tour On Platform Off Platform Processing.." at bounding box center [306, 112] width 613 height 224
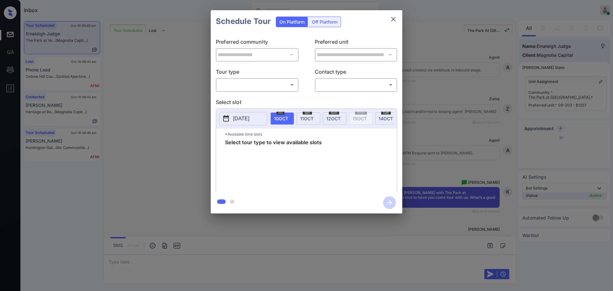
scroll to position [870, 0]
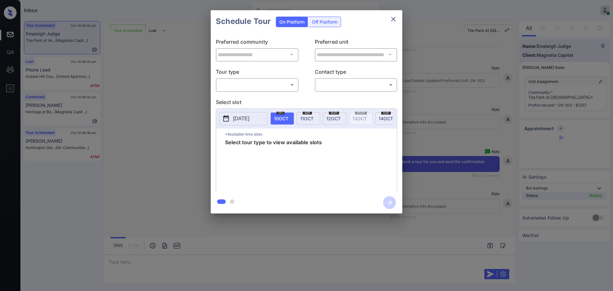
click at [319, 25] on div "Off Platform" at bounding box center [325, 22] width 32 height 10
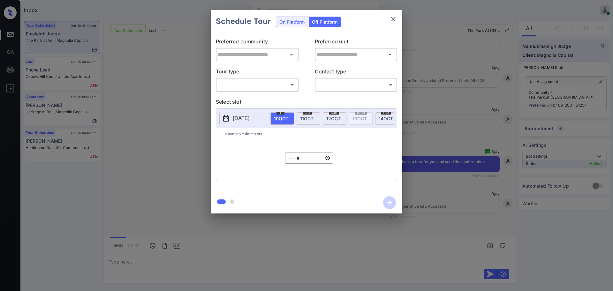
type input "**********"
click at [270, 79] on div "​ ​" at bounding box center [257, 85] width 83 height 14
click at [270, 80] on body "Inbox [PERSON_NAME] Online Set yourself offline Set yourself on break Profile S…" at bounding box center [306, 145] width 613 height 291
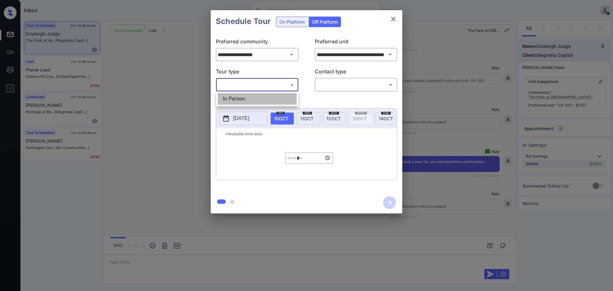
click at [270, 99] on li "In Person" at bounding box center [257, 98] width 79 height 11
type input "********"
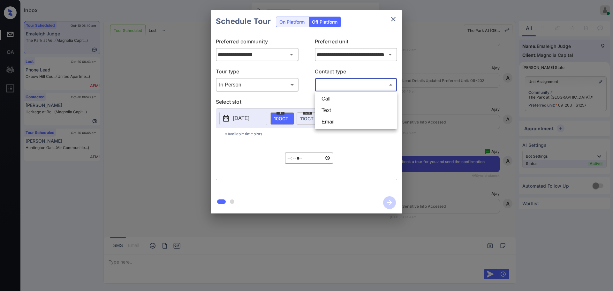
click at [328, 87] on body "Inbox [PERSON_NAME] Online Set yourself offline Set yourself on break Profile S…" at bounding box center [306, 145] width 613 height 291
click at [328, 109] on li "Text" at bounding box center [355, 110] width 79 height 11
type input "****"
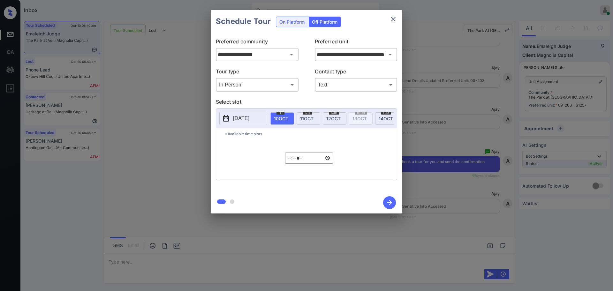
click at [247, 119] on p "2025-10-09" at bounding box center [241, 119] width 16 height 8
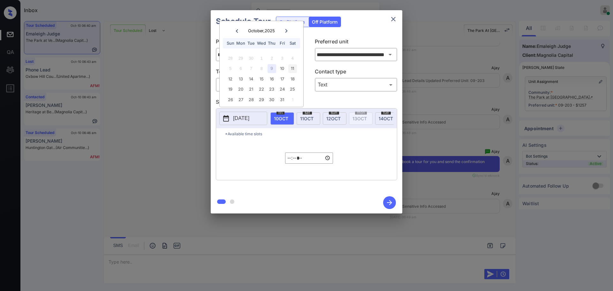
click at [290, 71] on div "11" at bounding box center [292, 68] width 9 height 9
click at [293, 67] on div "11" at bounding box center [292, 68] width 9 height 9
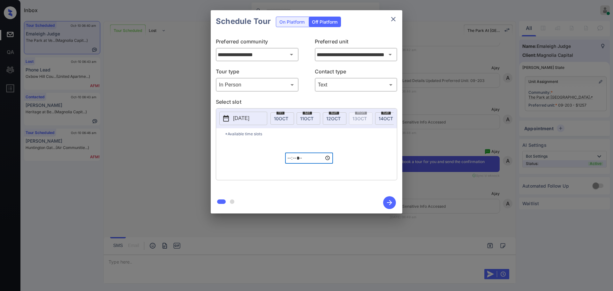
click at [290, 164] on input "*****" at bounding box center [309, 158] width 48 height 11
type input "*****"
click at [389, 201] on icon "button" at bounding box center [389, 202] width 13 height 13
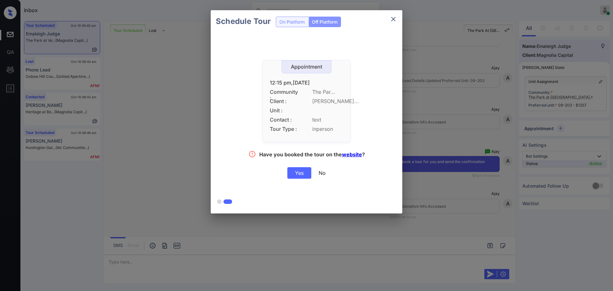
click at [302, 175] on div "Yes" at bounding box center [299, 172] width 24 height 11
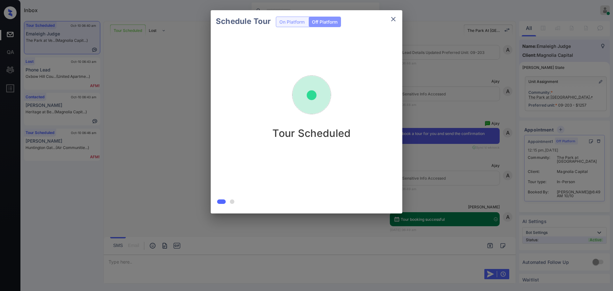
scroll to position [911, 0]
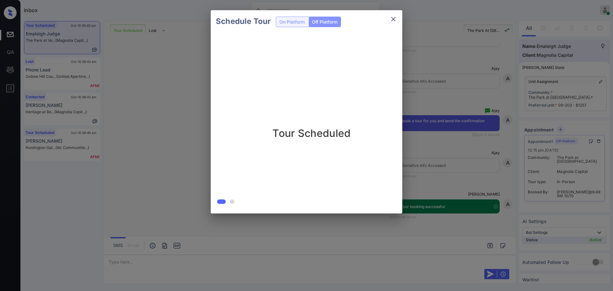
click at [514, 151] on div "Schedule Tour On Platform Off Platform Tour Scheduled" at bounding box center [306, 112] width 613 height 224
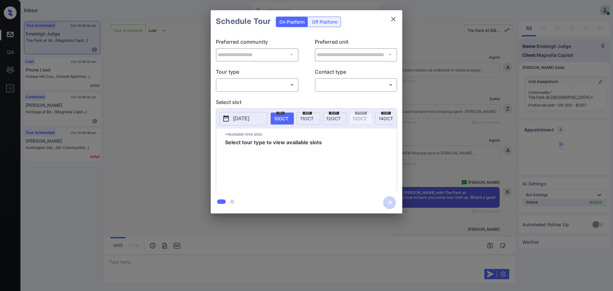
click at [264, 85] on body "Inbox [PERSON_NAME] Online Set yourself offline Set yourself on break Profile S…" at bounding box center [306, 145] width 613 height 291
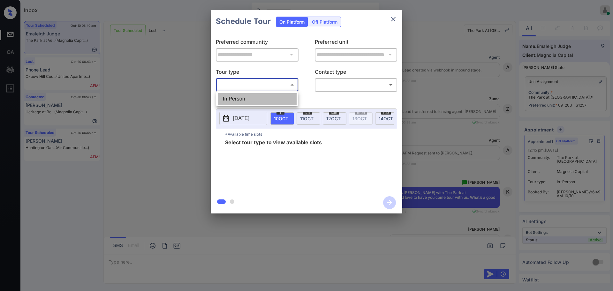
click at [255, 98] on li "In Person" at bounding box center [257, 98] width 79 height 11
type input "********"
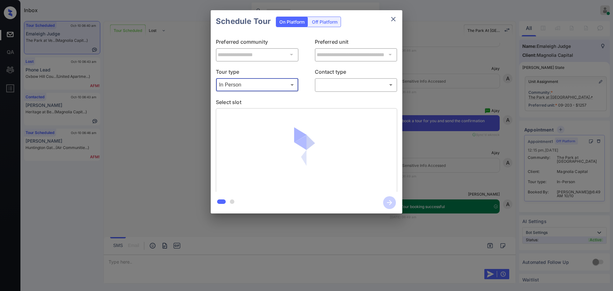
click at [339, 86] on body "Inbox [PERSON_NAME] Online Set yourself offline Set yourself on break Profile S…" at bounding box center [306, 145] width 613 height 291
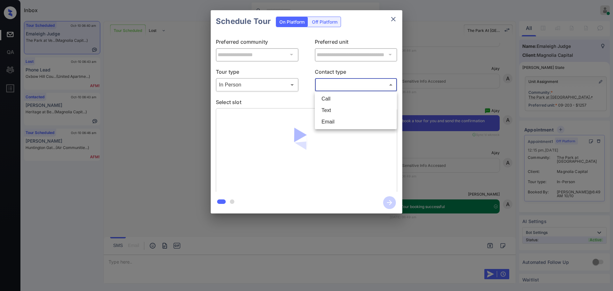
click at [330, 113] on li "Text" at bounding box center [355, 110] width 79 height 11
type input "****"
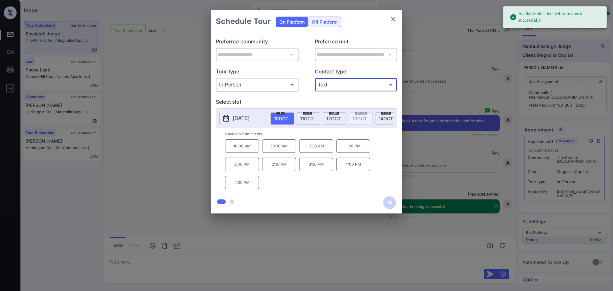
click at [304, 121] on div "[DATE]" at bounding box center [309, 118] width 24 height 12
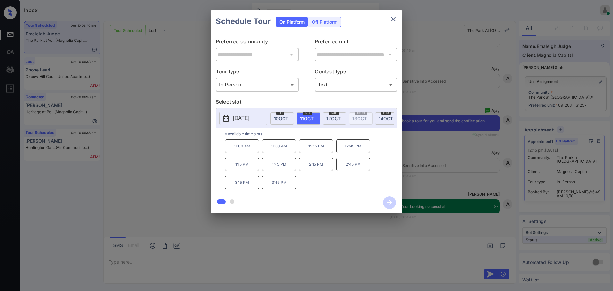
click at [447, 155] on div "**********" at bounding box center [306, 112] width 613 height 224
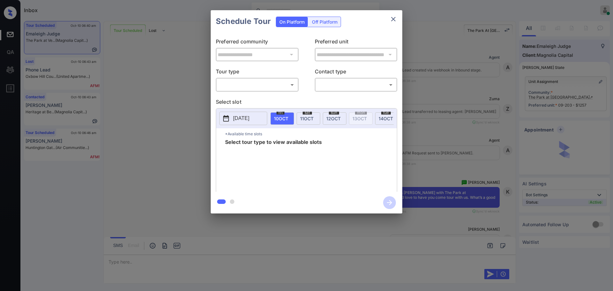
scroll to position [911, 0]
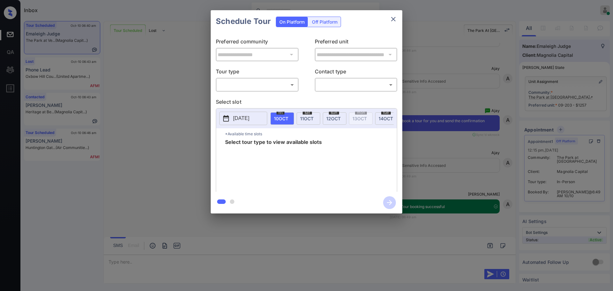
click at [324, 20] on div "Off Platform" at bounding box center [325, 22] width 32 height 10
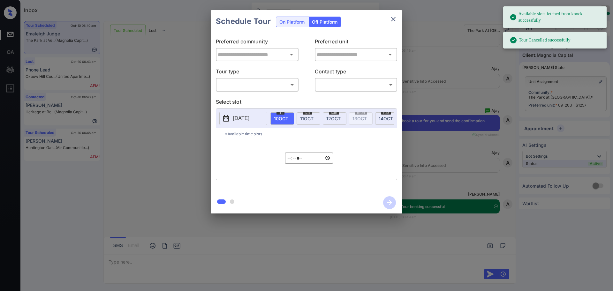
type input "**********"
click at [248, 85] on body "Available slots fetched from knock successfully Tour Cancelled successfully Inb…" at bounding box center [306, 145] width 613 height 291
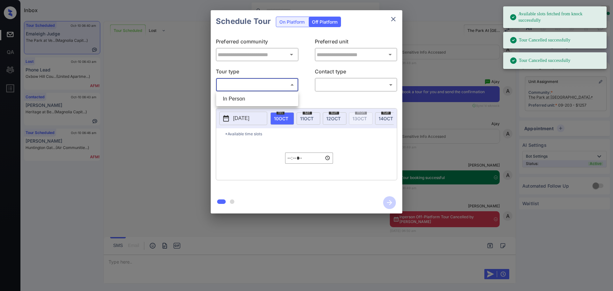
click at [246, 99] on li "In Person" at bounding box center [257, 98] width 79 height 11
type input "********"
type input "**********"
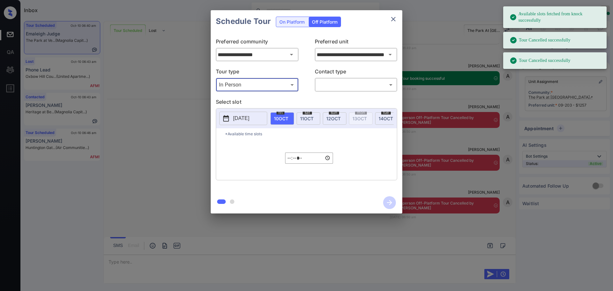
scroll to position [1048, 0]
click at [346, 84] on body "Available slots fetched from knock successfully Tour Cancelled successfully Tou…" at bounding box center [306, 145] width 613 height 291
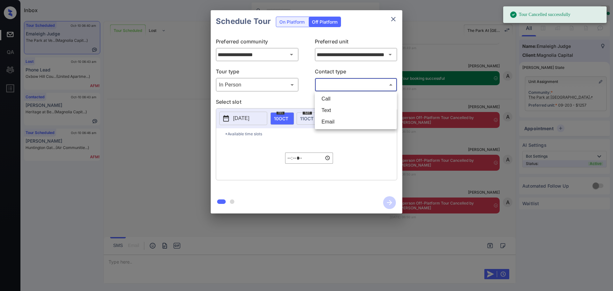
click at [329, 111] on li "Text" at bounding box center [355, 110] width 79 height 11
type input "****"
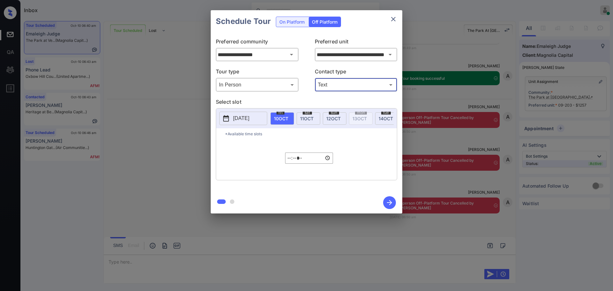
click at [232, 118] on button "2025-10-09" at bounding box center [243, 118] width 48 height 13
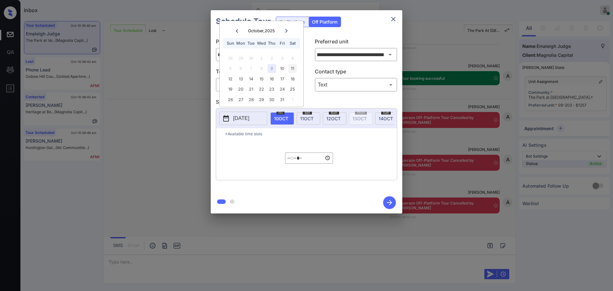
click at [293, 68] on div "11" at bounding box center [292, 68] width 9 height 9
click at [287, 164] on input "*****" at bounding box center [309, 158] width 48 height 11
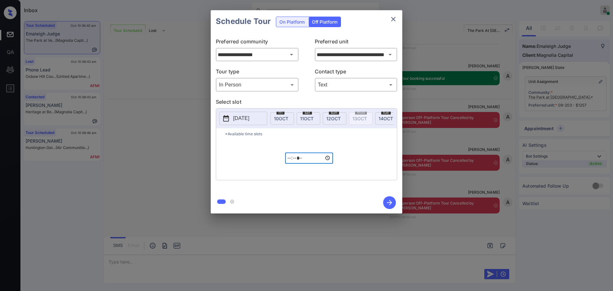
type input "*****"
click at [390, 205] on icon "button" at bounding box center [389, 202] width 13 height 13
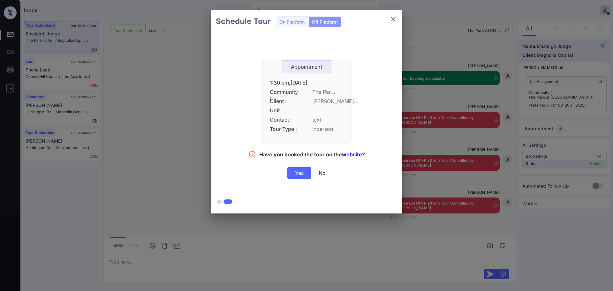
click at [296, 174] on div "Yes" at bounding box center [299, 172] width 24 height 11
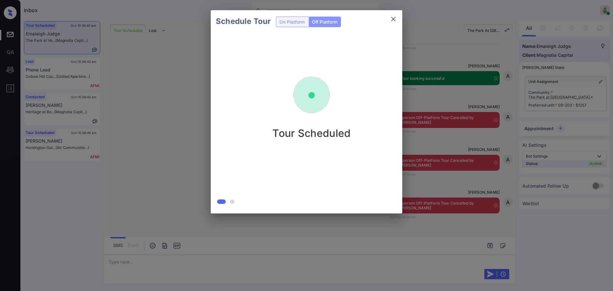
click at [415, 160] on div "Schedule Tour On Platform Off Platform Tour Scheduled" at bounding box center [306, 112] width 613 height 224
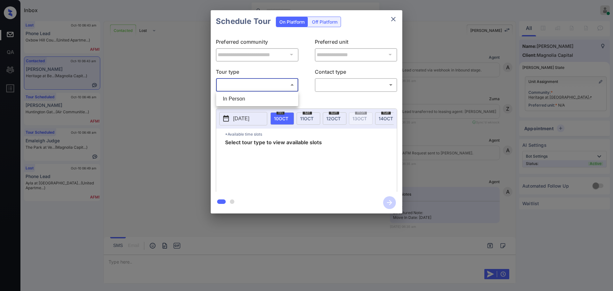
scroll to position [399, 0]
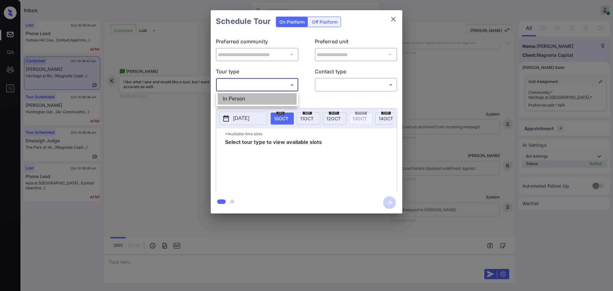
click at [238, 100] on li "In Person" at bounding box center [257, 98] width 79 height 11
type input "********"
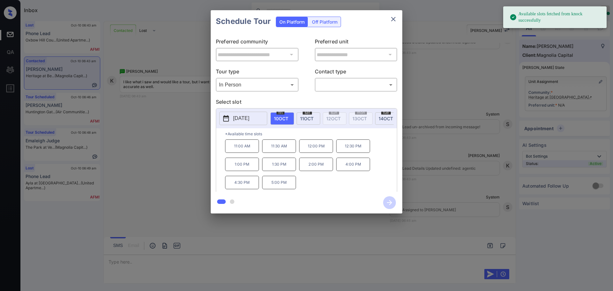
click at [254, 122] on button "[DATE]" at bounding box center [243, 118] width 48 height 13
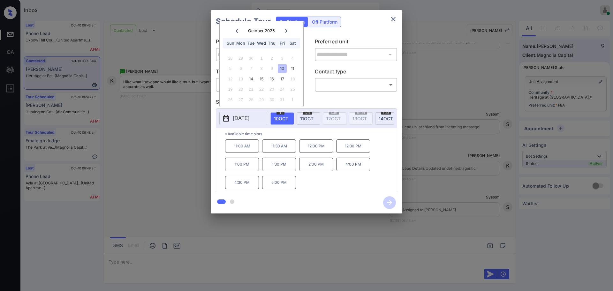
click at [447, 147] on div "**********" at bounding box center [306, 112] width 613 height 224
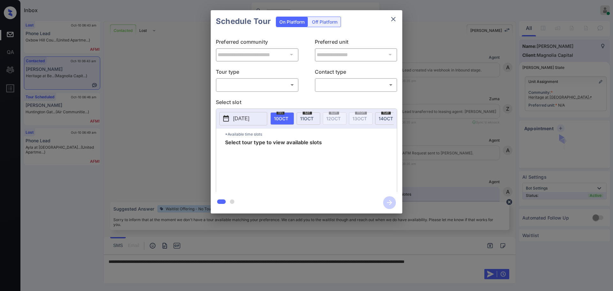
scroll to position [399, 0]
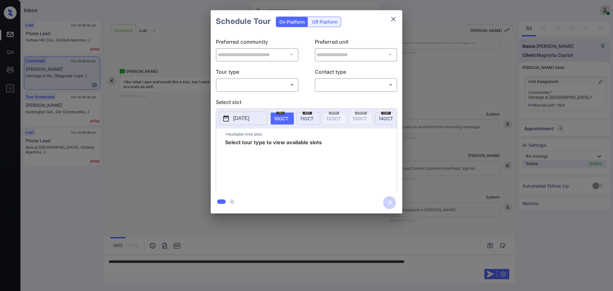
click at [239, 118] on p "[DATE]" at bounding box center [241, 119] width 16 height 8
click at [215, 276] on div at bounding box center [306, 145] width 613 height 291
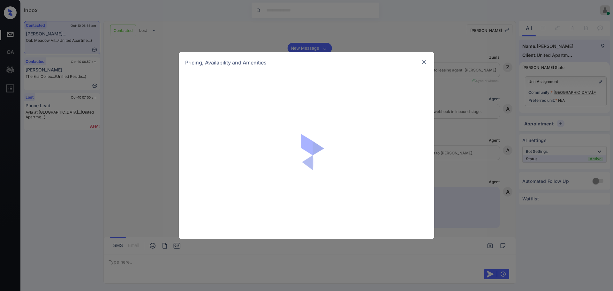
scroll to position [796, 0]
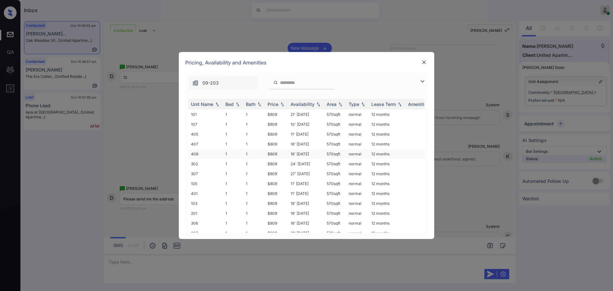
click at [270, 151] on td "$809" at bounding box center [276, 154] width 23 height 10
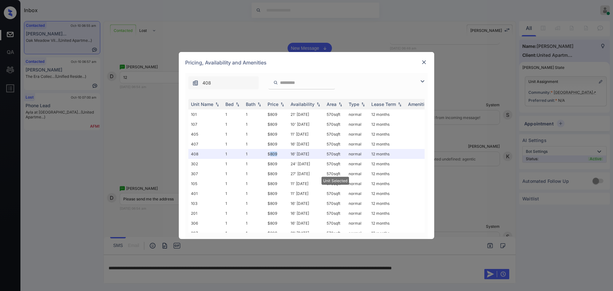
click at [426, 59] on img at bounding box center [424, 62] width 6 height 6
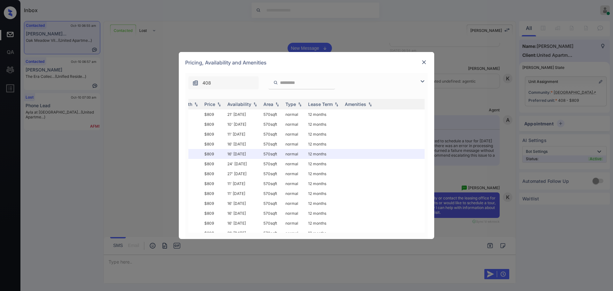
scroll to position [0, 65]
click at [431, 53] on div "Pricing, Availability and Amenities" at bounding box center [306, 62] width 255 height 21
click at [426, 63] on img at bounding box center [424, 62] width 6 height 6
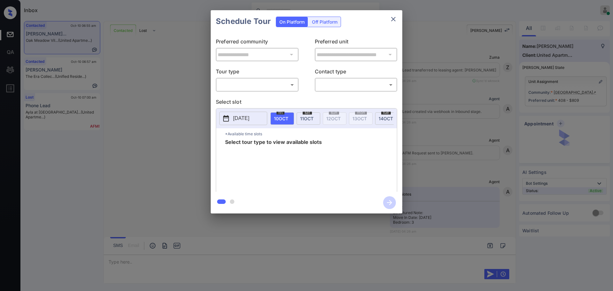
scroll to position [676, 0]
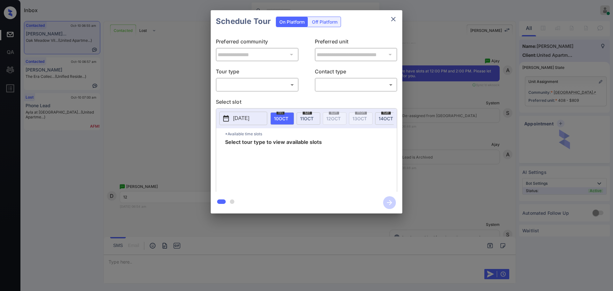
click at [241, 84] on body "Inbox [PERSON_NAME] Online Set yourself offline Set yourself on break Profile S…" at bounding box center [306, 145] width 613 height 291
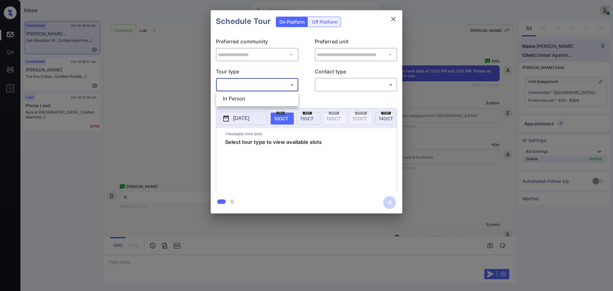
click at [237, 100] on li "In Person" at bounding box center [257, 98] width 79 height 11
type input "********"
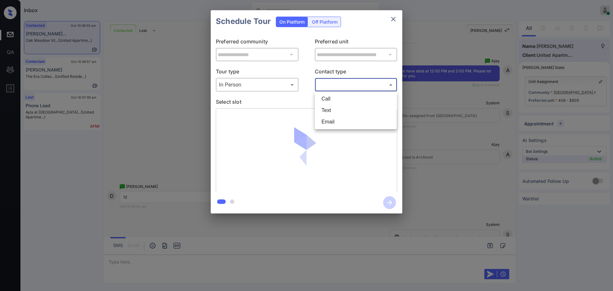
click at [336, 83] on body "Inbox [PERSON_NAME] Online Set yourself offline Set yourself on break Profile S…" at bounding box center [306, 145] width 613 height 291
click at [326, 107] on li "Text" at bounding box center [355, 110] width 79 height 11
type input "****"
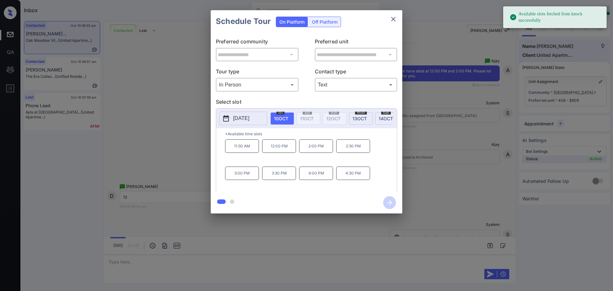
click at [289, 119] on div "[DATE]" at bounding box center [282, 118] width 24 height 12
click at [283, 151] on p "12:00 PM" at bounding box center [279, 146] width 34 height 13
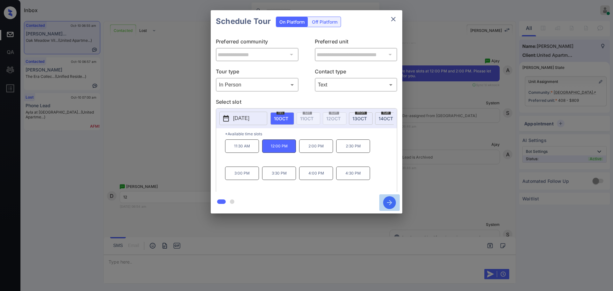
click at [390, 203] on icon "button" at bounding box center [389, 202] width 5 height 5
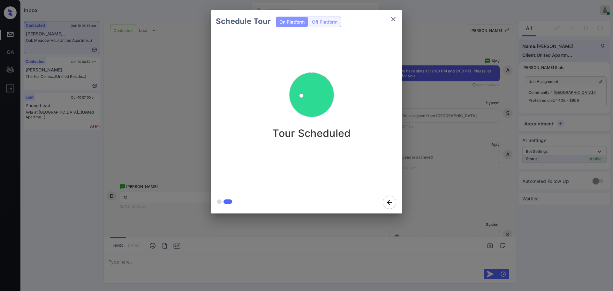
click at [457, 162] on div "Schedule Tour On Platform Off Platform Tour Scheduled" at bounding box center [306, 112] width 613 height 224
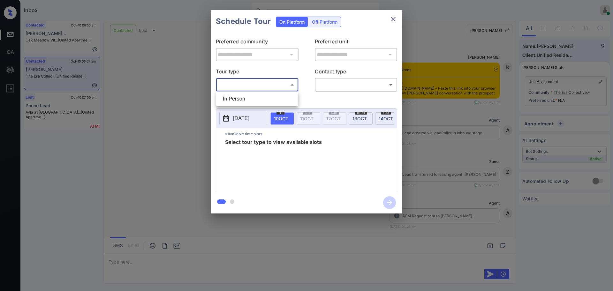
scroll to position [601, 0]
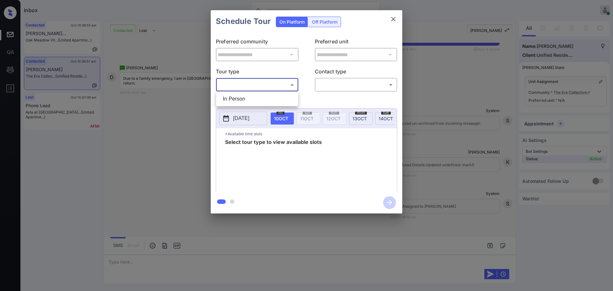
click at [395, 17] on div at bounding box center [306, 145] width 613 height 291
click at [391, 24] on button "close" at bounding box center [393, 19] width 13 height 13
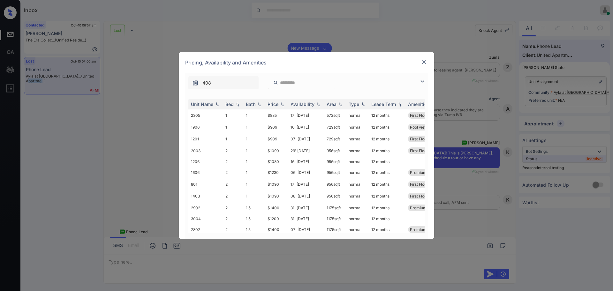
scroll to position [1517, 0]
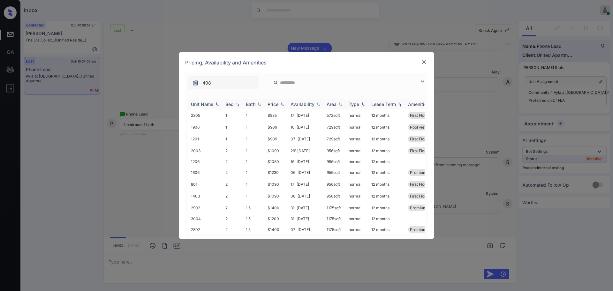
click at [230, 106] on div "Bed" at bounding box center [229, 104] width 8 height 5
drag, startPoint x: 264, startPoint y: 185, endPoint x: 286, endPoint y: 191, distance: 22.9
click at [278, 186] on tr "801 2 1 $1090 17' Oct 25 956 sqft normal 12 months First Floor" at bounding box center [355, 185] width 334 height 12
copy tr "$1090"
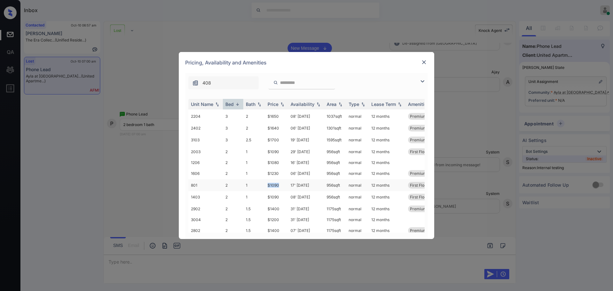
copy tr "$1090"
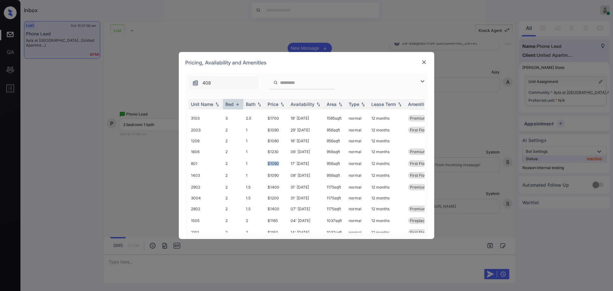
copy tr "$1090"
click at [424, 60] on img at bounding box center [424, 62] width 6 height 6
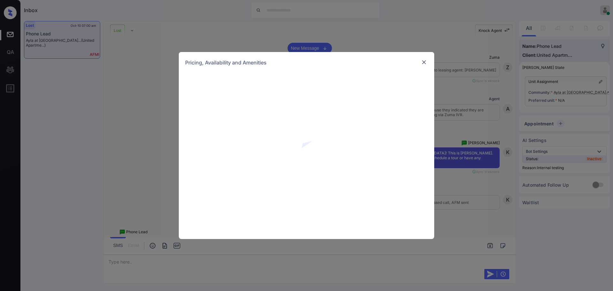
scroll to position [1517, 0]
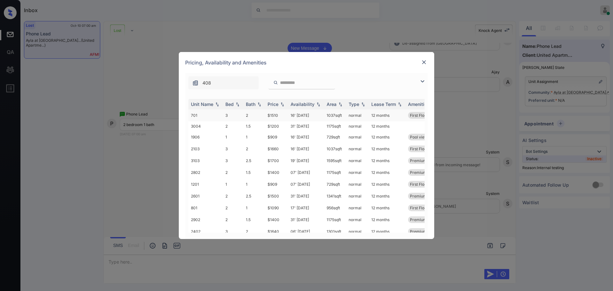
click at [233, 110] on td "3" at bounding box center [233, 116] width 20 height 12
click at [231, 103] on div "Bed" at bounding box center [229, 104] width 8 height 5
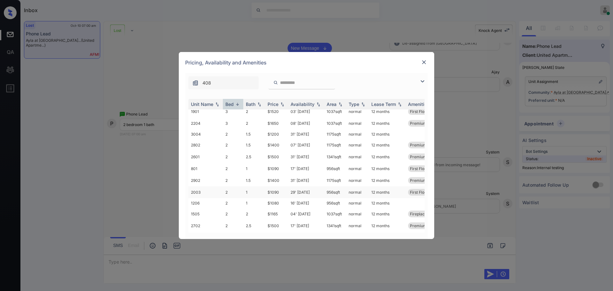
scroll to position [80, 0]
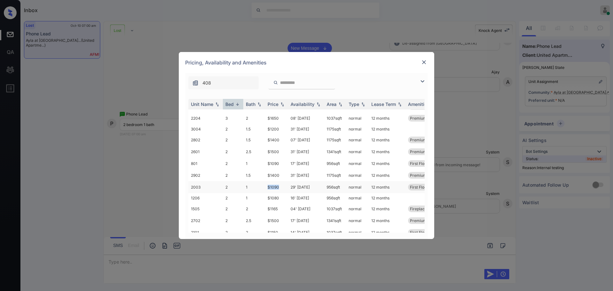
drag, startPoint x: 262, startPoint y: 188, endPoint x: 280, endPoint y: 189, distance: 17.9
click at [280, 189] on tr "2003 2 1 $1090 29' [DATE] 956 sqft normal 12 months First Floor" at bounding box center [355, 187] width 334 height 12
copy tr "$1090"
click at [424, 64] on img at bounding box center [424, 62] width 6 height 6
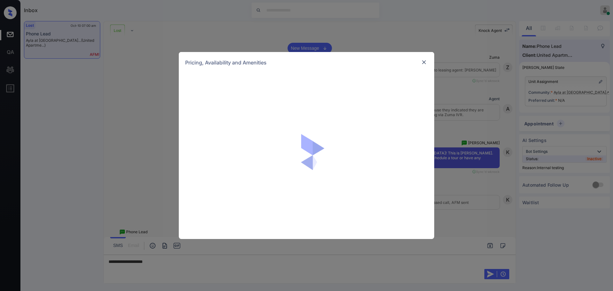
scroll to position [1517, 0]
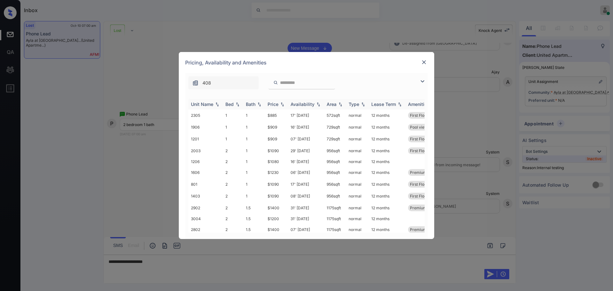
click at [224, 103] on th "Bed" at bounding box center [233, 104] width 20 height 11
click at [233, 103] on div "Bed" at bounding box center [229, 104] width 8 height 5
drag, startPoint x: 266, startPoint y: 163, endPoint x: 296, endPoint y: 162, distance: 30.0
click at [285, 163] on td "$1080" at bounding box center [276, 162] width 23 height 10
copy td "$1080"
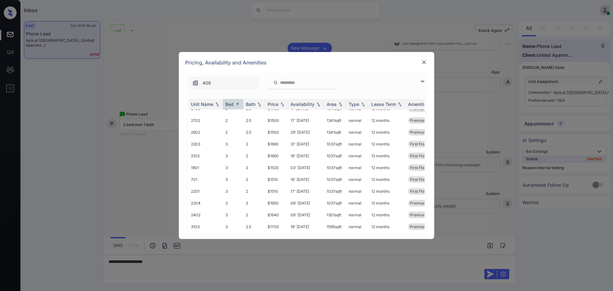
scroll to position [0, 0]
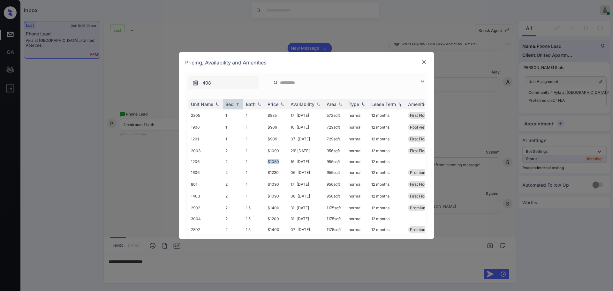
copy td "$1080"
click at [422, 63] on img at bounding box center [424, 62] width 6 height 6
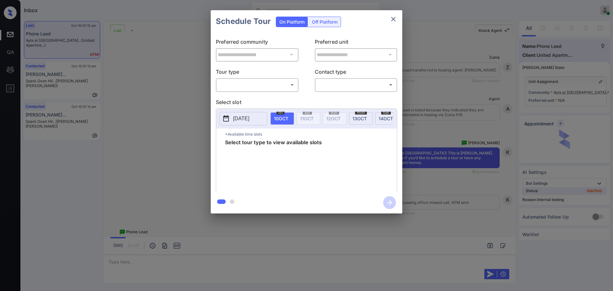
scroll to position [2190, 0]
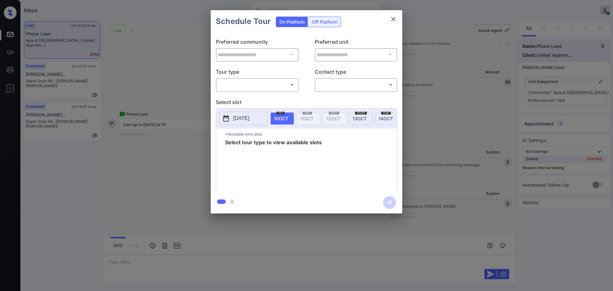
click at [241, 90] on div "​ ​" at bounding box center [257, 85] width 83 height 14
click at [244, 86] on body "Inbox [PERSON_NAME] Online Set yourself offline Set yourself on break Profile S…" at bounding box center [306, 145] width 613 height 291
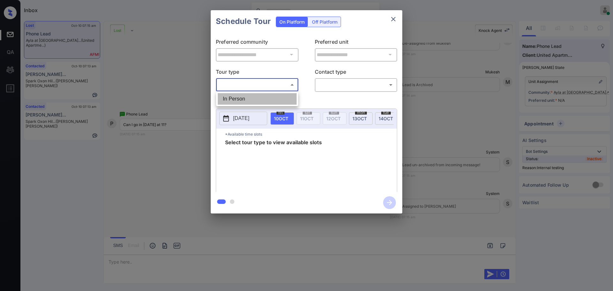
click at [242, 96] on li "In Person" at bounding box center [257, 98] width 79 height 11
type input "********"
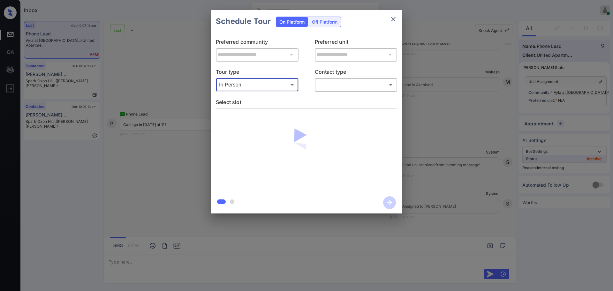
click at [351, 83] on body "Inbox [PERSON_NAME] Online Set yourself offline Set yourself on break Profile S…" at bounding box center [306, 145] width 613 height 291
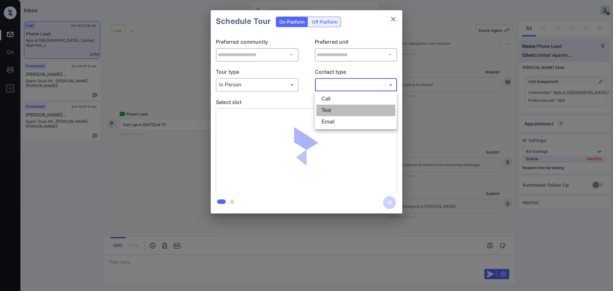
click at [328, 106] on li "Text" at bounding box center [355, 110] width 79 height 11
type input "****"
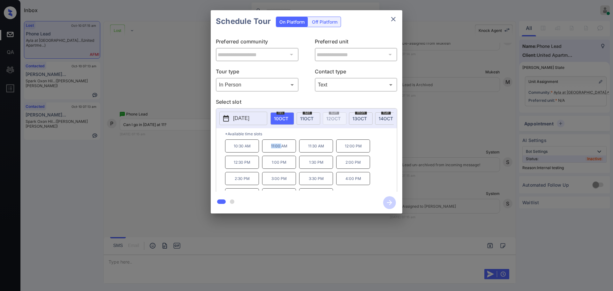
drag, startPoint x: 267, startPoint y: 151, endPoint x: 321, endPoint y: 134, distance: 56.3
click at [288, 152] on p "11:00 AM" at bounding box center [279, 146] width 34 height 13
copy p "11:00"
click at [394, 20] on icon "close" at bounding box center [393, 19] width 4 height 4
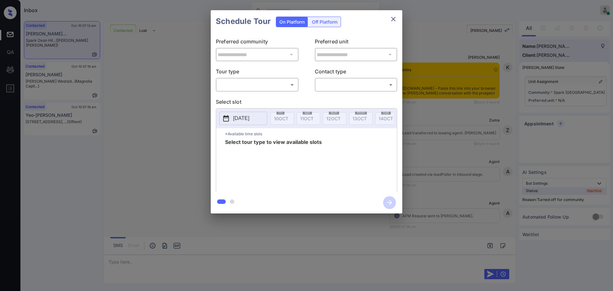
click at [262, 84] on body "Inbox [PERSON_NAME] Online Set yourself offline Set yourself on break Profile S…" at bounding box center [306, 145] width 613 height 291
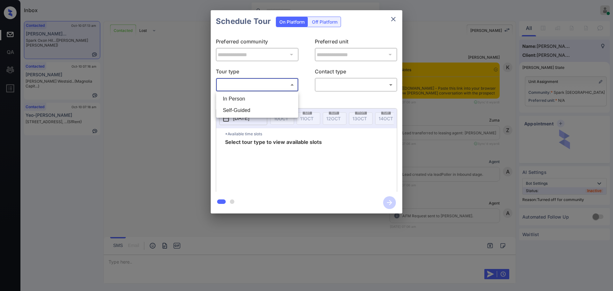
scroll to position [240, 0]
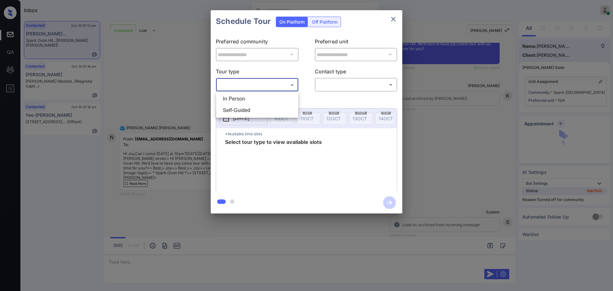
drag, startPoint x: 262, startPoint y: 84, endPoint x: 494, endPoint y: 125, distance: 236.5
click at [430, 99] on div at bounding box center [306, 145] width 613 height 291
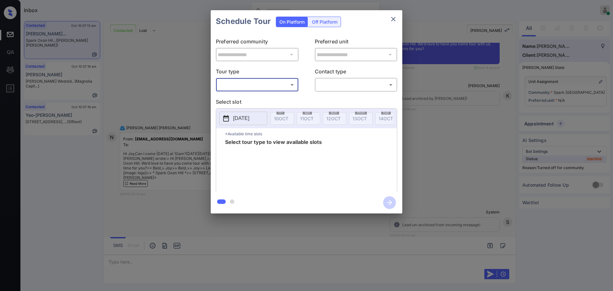
drag, startPoint x: 498, startPoint y: 134, endPoint x: 483, endPoint y: 138, distance: 15.7
click at [476, 141] on div "**********" at bounding box center [306, 112] width 613 height 224
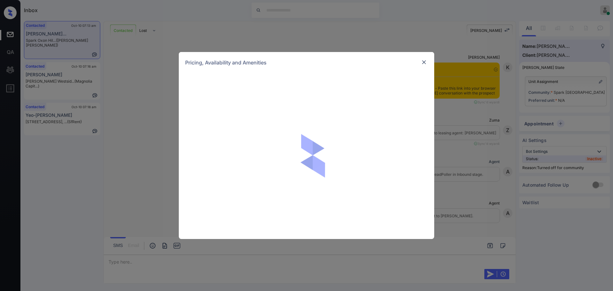
scroll to position [240, 0]
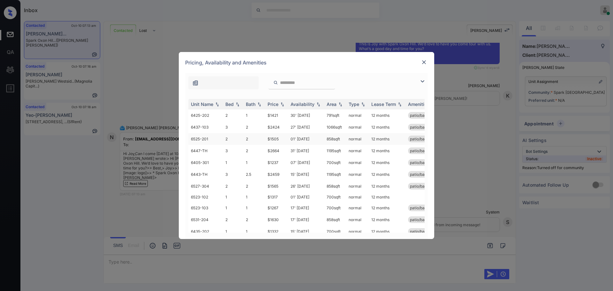
click at [272, 139] on td "$1505" at bounding box center [276, 139] width 23 height 12
type textarea "****"
click at [272, 139] on td "$1505" at bounding box center [276, 139] width 23 height 12
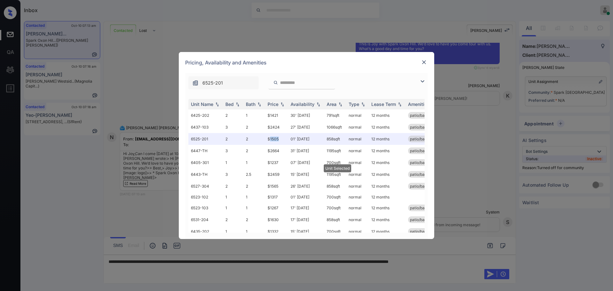
click at [425, 60] on img at bounding box center [424, 62] width 6 height 6
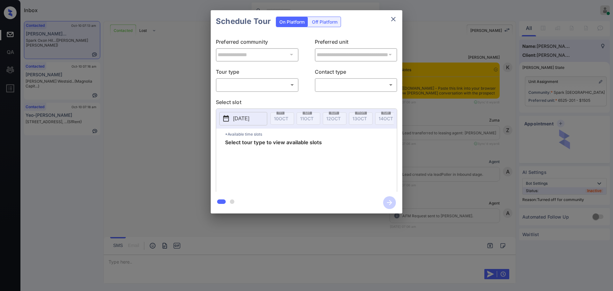
scroll to position [240, 0]
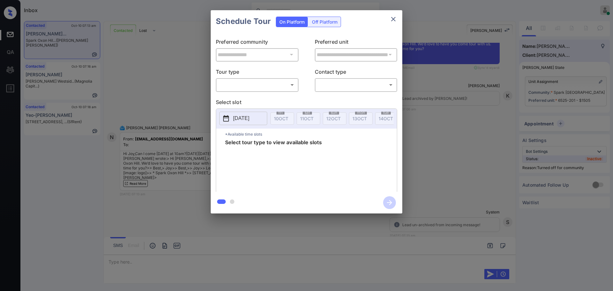
click at [259, 87] on body "Inbox Ajay Kumar Online Set yourself offline Set yourself on break Profile Swit…" at bounding box center [306, 145] width 613 height 291
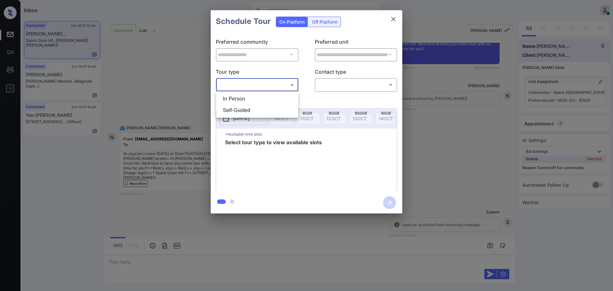
drag, startPoint x: 242, startPoint y: 97, endPoint x: 253, endPoint y: 98, distance: 10.9
click at [242, 98] on li "In Person" at bounding box center [257, 98] width 79 height 11
type input "********"
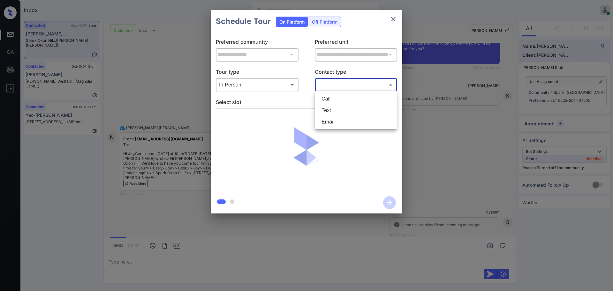
click at [345, 83] on body "Inbox Ajay Kumar Online Set yourself offline Set yourself on break Profile Swit…" at bounding box center [306, 145] width 613 height 291
click at [328, 109] on li "Text" at bounding box center [355, 110] width 79 height 11
type input "****"
click at [303, 100] on p "Select slot" at bounding box center [306, 103] width 181 height 10
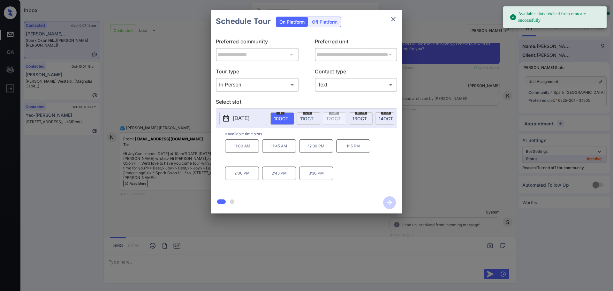
click at [305, 119] on span "11 OCT" at bounding box center [306, 118] width 13 height 5
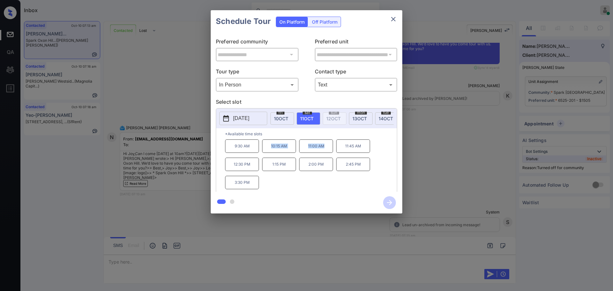
drag, startPoint x: 267, startPoint y: 152, endPoint x: 327, endPoint y: 154, distance: 59.4
click at [327, 154] on div "9:30 AM 10:15 AM 11:00 AM 11:45 AM 12:30 PM 1:15 PM 2:00 PM 2:45 PM 3:30 PM" at bounding box center [311, 165] width 172 height 51
copy div "10:15 AM 11:00 AM"
click at [397, 16] on icon "close" at bounding box center [394, 19] width 8 height 8
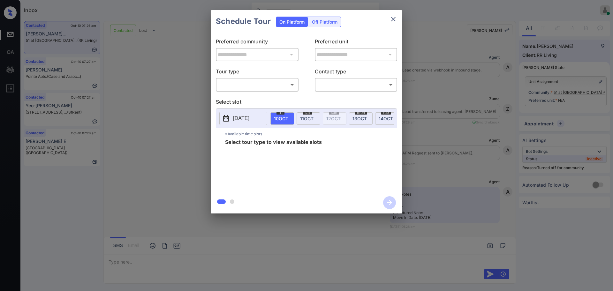
scroll to position [289, 0]
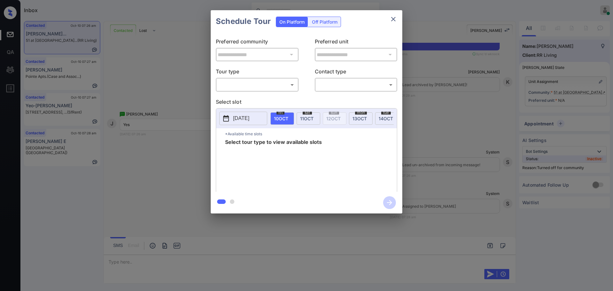
click at [246, 85] on body "Inbox [PERSON_NAME] Online Set yourself offline Set yourself on break Profile S…" at bounding box center [306, 145] width 613 height 291
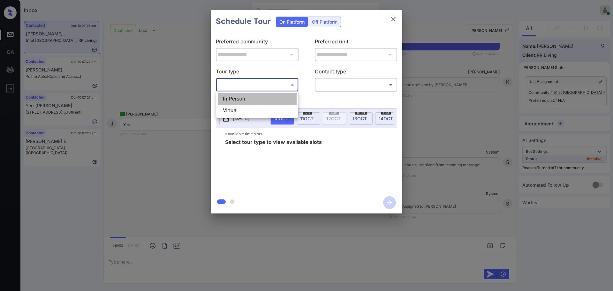
click at [242, 97] on li "In Person" at bounding box center [257, 98] width 79 height 11
type input "********"
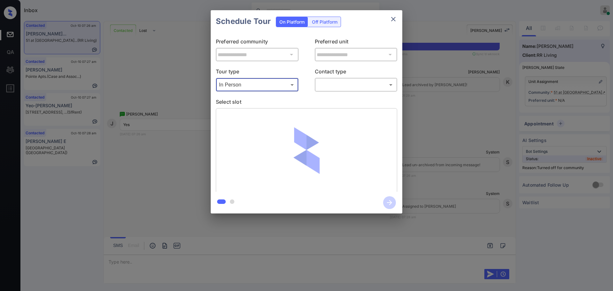
click at [328, 84] on body "Inbox Ajay Kumar Online Set yourself offline Set yourself on break Profile Swit…" at bounding box center [306, 145] width 613 height 291
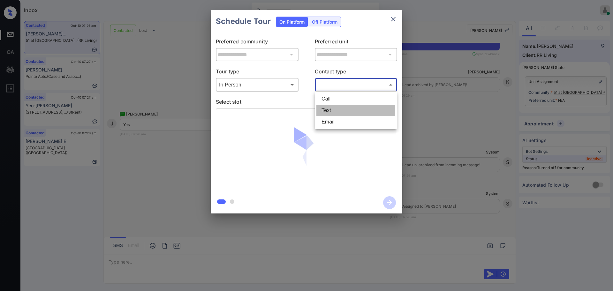
click at [328, 110] on li "Text" at bounding box center [355, 110] width 79 height 11
type input "****"
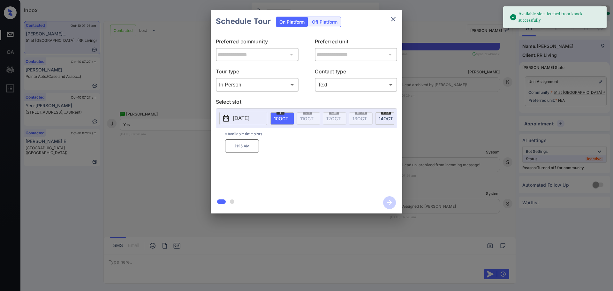
click at [249, 117] on p "[DATE]" at bounding box center [241, 119] width 16 height 8
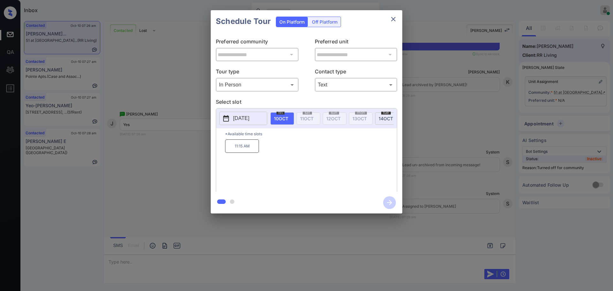
click at [131, 261] on div at bounding box center [306, 145] width 613 height 291
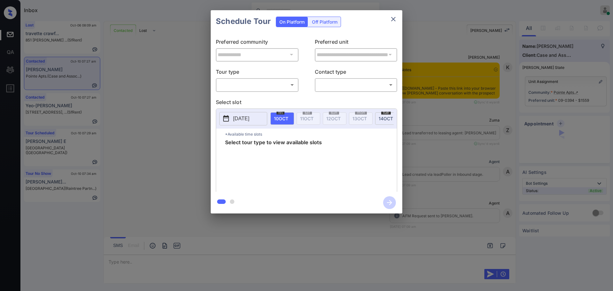
scroll to position [626, 0]
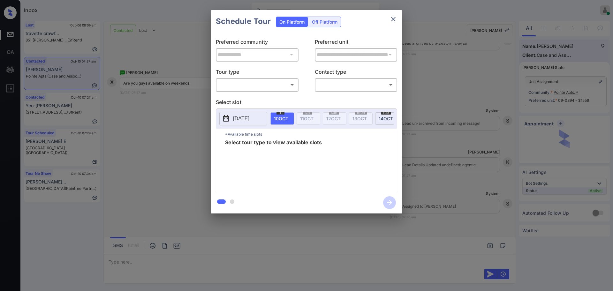
click at [245, 83] on body "Inbox [PERSON_NAME] Online Set yourself offline Set yourself on break Profile S…" at bounding box center [306, 145] width 613 height 291
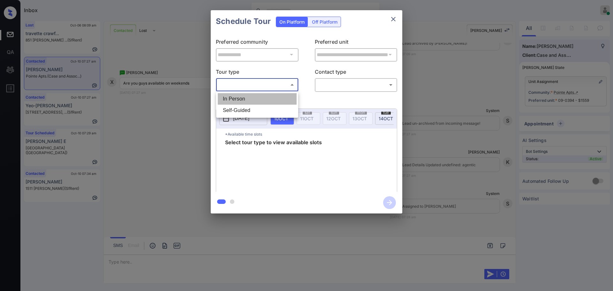
click at [240, 103] on li "In Person" at bounding box center [257, 98] width 79 height 11
type input "********"
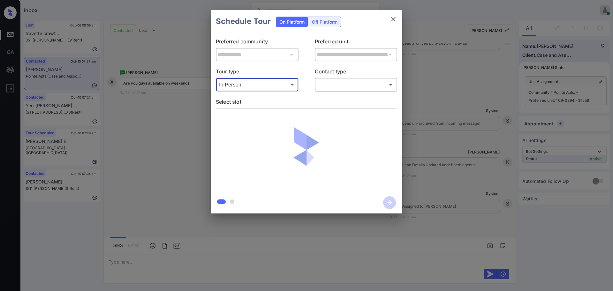
click at [347, 86] on body "Inbox [PERSON_NAME] Online Set yourself offline Set yourself on break Profile S…" at bounding box center [306, 145] width 613 height 291
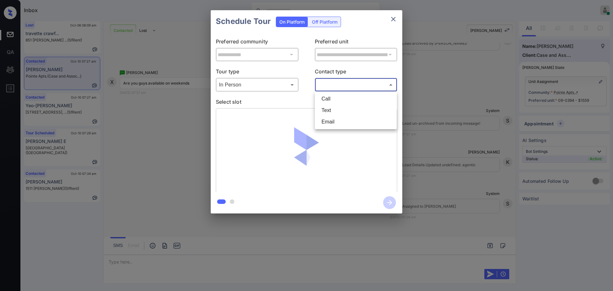
click at [334, 116] on li "Text" at bounding box center [355, 110] width 79 height 11
type input "****"
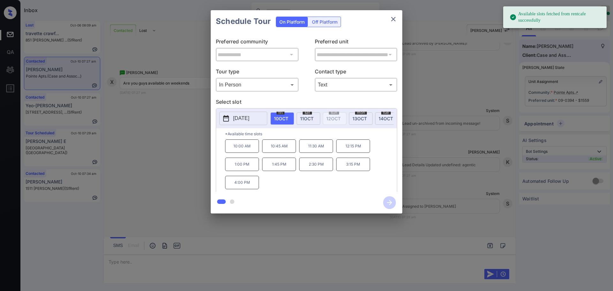
click at [242, 116] on p "[DATE]" at bounding box center [241, 119] width 16 height 8
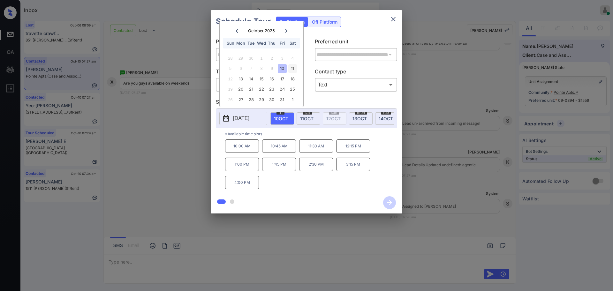
click at [293, 69] on div "11" at bounding box center [292, 68] width 9 height 9
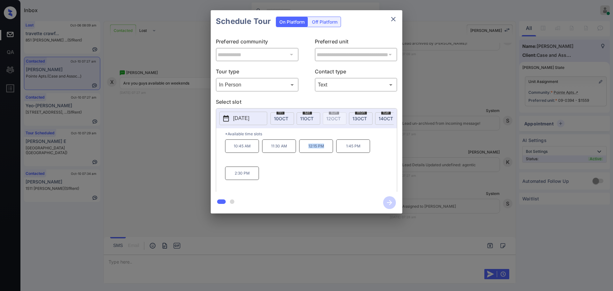
drag, startPoint x: 303, startPoint y: 154, endPoint x: 337, endPoint y: 147, distance: 35.3
click at [331, 152] on p "12:15 PM" at bounding box center [316, 146] width 34 height 13
copy p "12:15 PM"
click at [394, 20] on icon "close" at bounding box center [394, 19] width 8 height 8
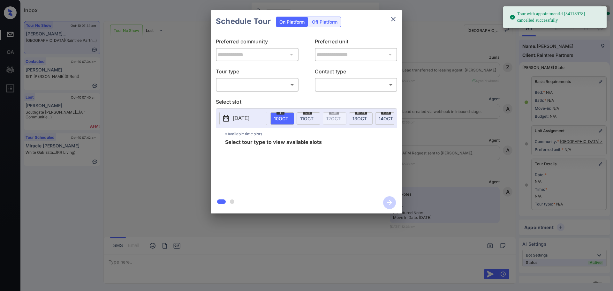
scroll to position [4016, 0]
click at [250, 86] on body "Tour with appointmentId [34118978] cancelled successfully Inbox Ajay Kumar Onli…" at bounding box center [306, 145] width 613 height 291
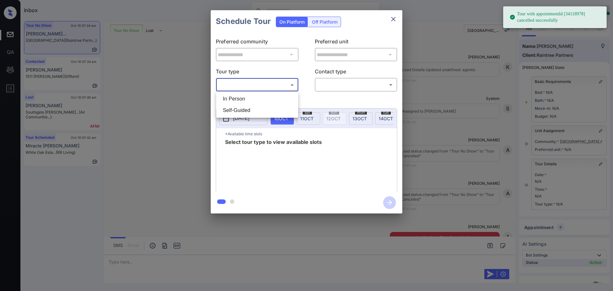
click at [242, 98] on li "In Person" at bounding box center [257, 98] width 79 height 11
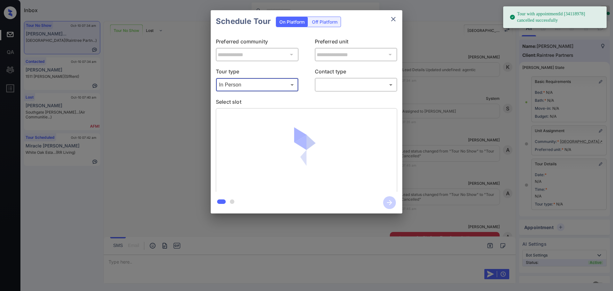
type input "********"
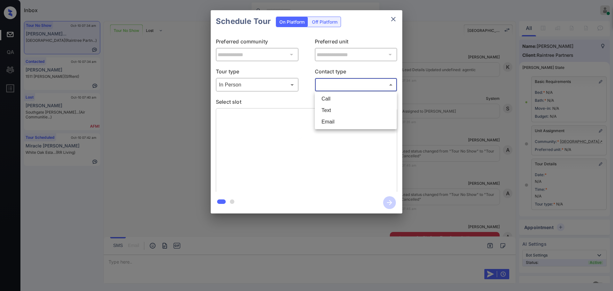
click at [351, 86] on body "Tour with appointmentId [34118978] cancelled successfully Inbox Ajay Kumar Onli…" at bounding box center [306, 145] width 613 height 291
click at [333, 107] on li "Text" at bounding box center [355, 110] width 79 height 11
type input "****"
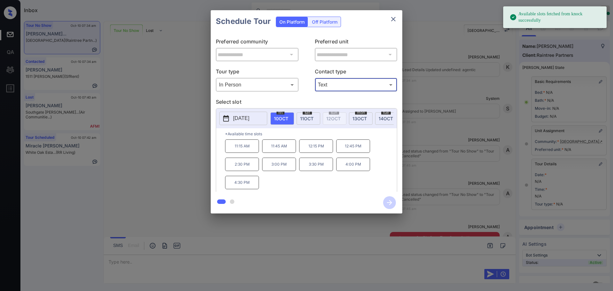
click at [234, 115] on p "[DATE]" at bounding box center [241, 119] width 16 height 8
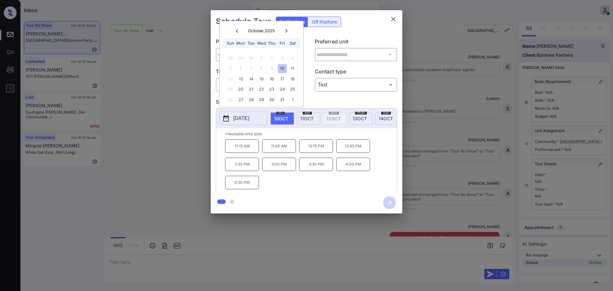
click at [134, 269] on div at bounding box center [306, 145] width 613 height 291
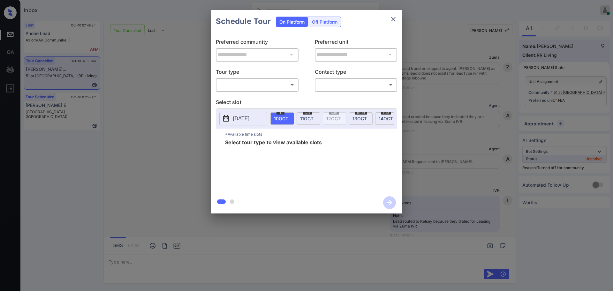
scroll to position [17858, 0]
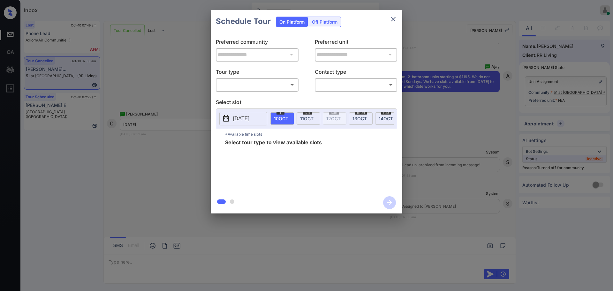
click at [256, 86] on body "Inbox [PERSON_NAME] Online Set yourself offline Set yourself on break Profile S…" at bounding box center [306, 145] width 613 height 291
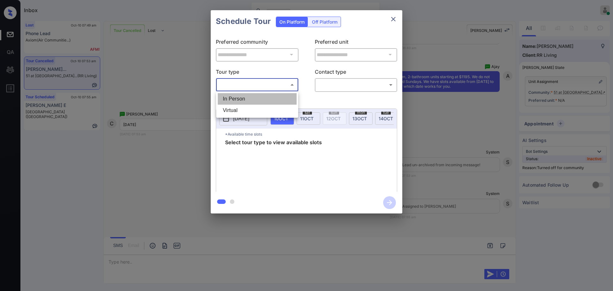
click at [245, 98] on li "In Person" at bounding box center [257, 98] width 79 height 11
type input "********"
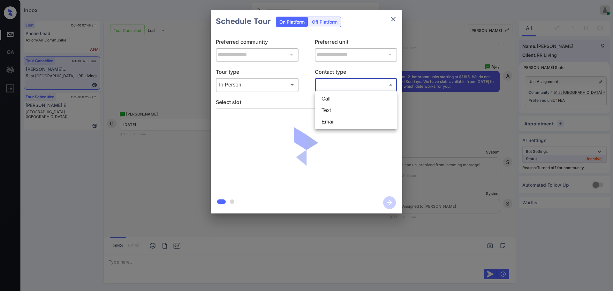
click at [339, 84] on body "Inbox [PERSON_NAME] Online Set yourself offline Set yourself on break Profile S…" at bounding box center [306, 145] width 613 height 291
click at [327, 109] on li "Text" at bounding box center [355, 110] width 79 height 11
type input "****"
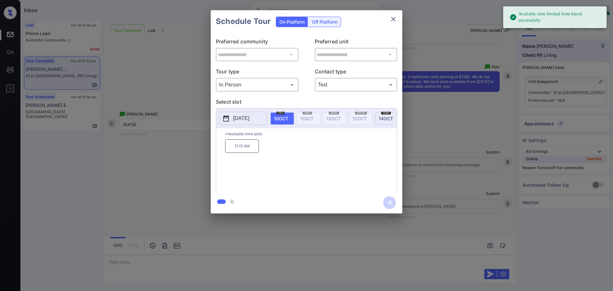
click at [244, 123] on button "[DATE]" at bounding box center [243, 118] width 48 height 13
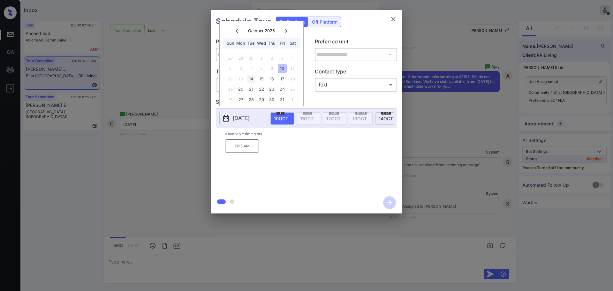
click at [250, 78] on div "14" at bounding box center [251, 79] width 9 height 9
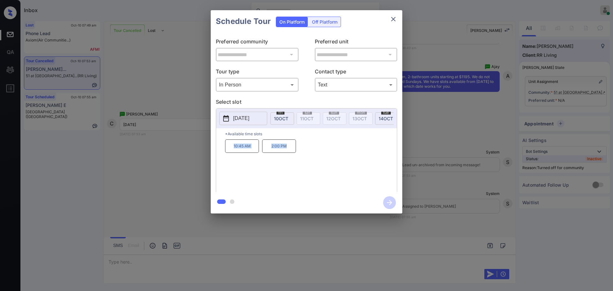
drag, startPoint x: 225, startPoint y: 153, endPoint x: 377, endPoint y: 40, distance: 188.9
click at [301, 147] on div "*Available time slots 10:45 AM 2:00 PM" at bounding box center [306, 160] width 181 height 65
copy div "10:45 AM 2:00 PM"
click at [393, 21] on icon "close" at bounding box center [394, 19] width 8 height 8
